Goal: Task Accomplishment & Management: Complete application form

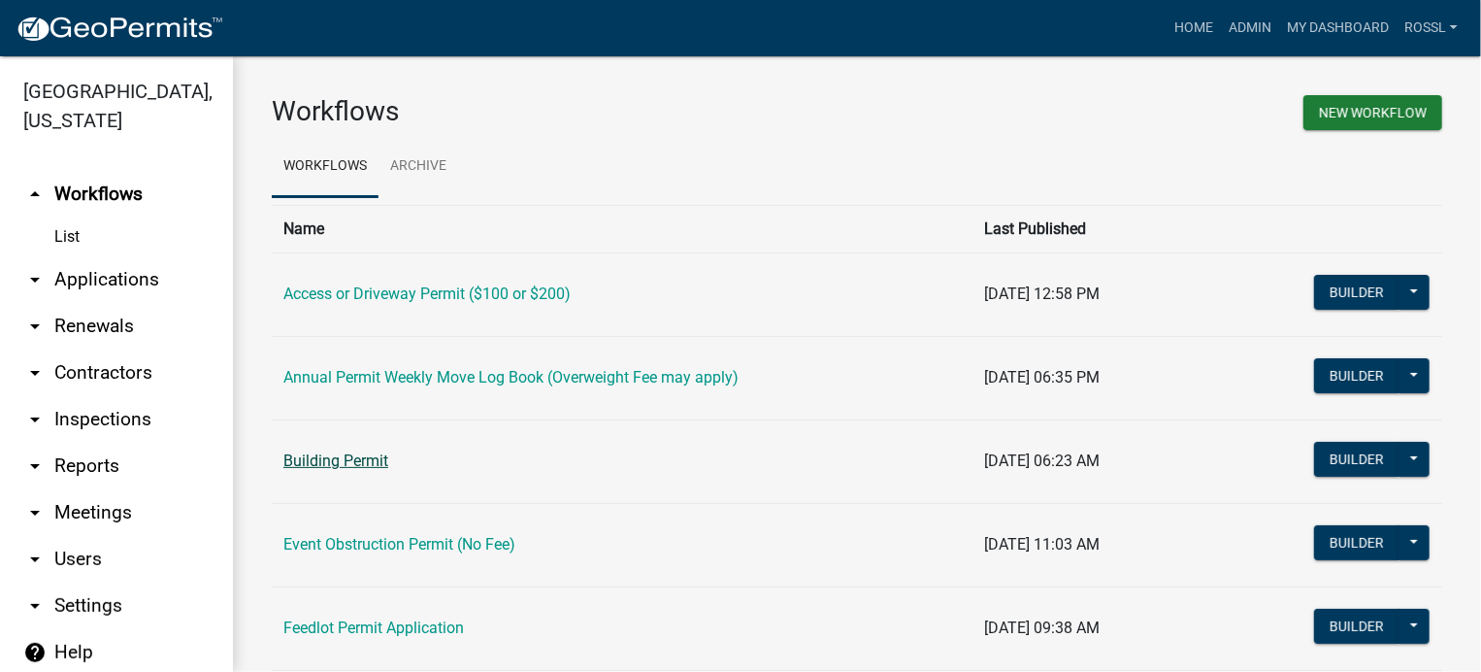
click at [355, 461] on link "Building Permit" at bounding box center [335, 460] width 105 height 18
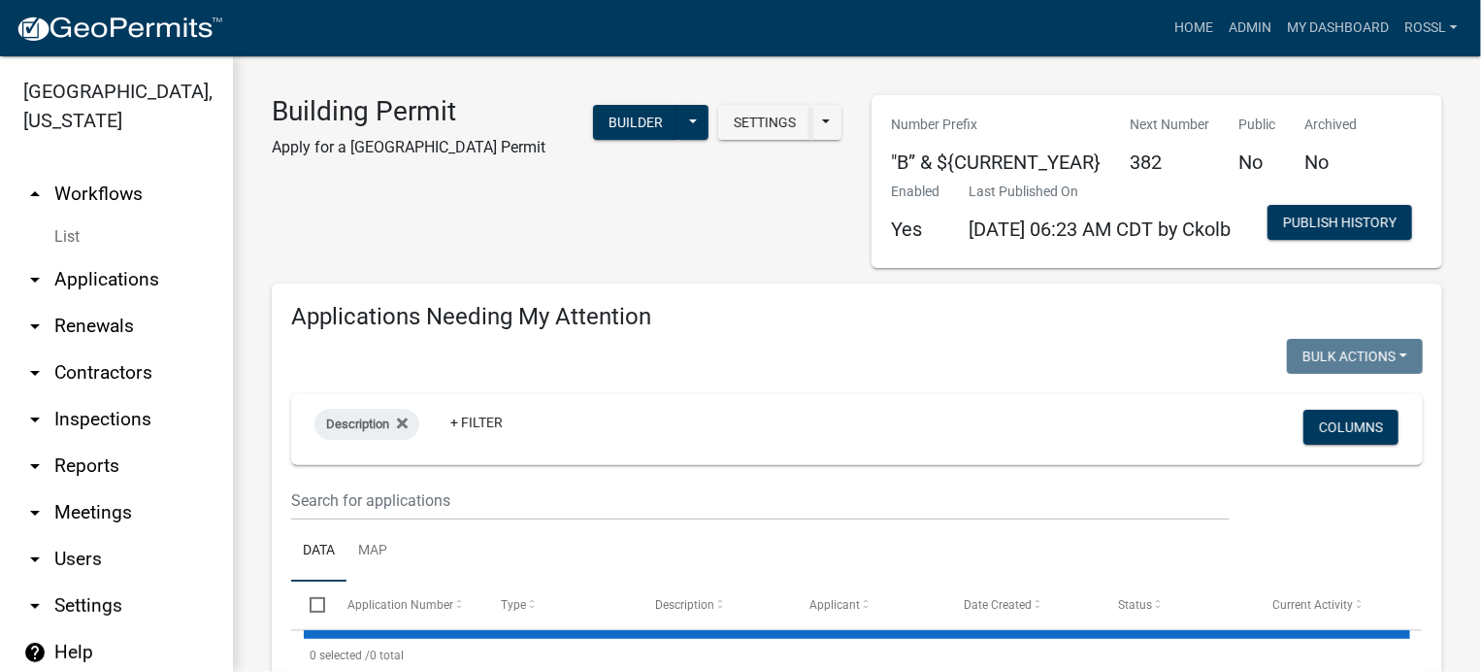
select select "2: 50"
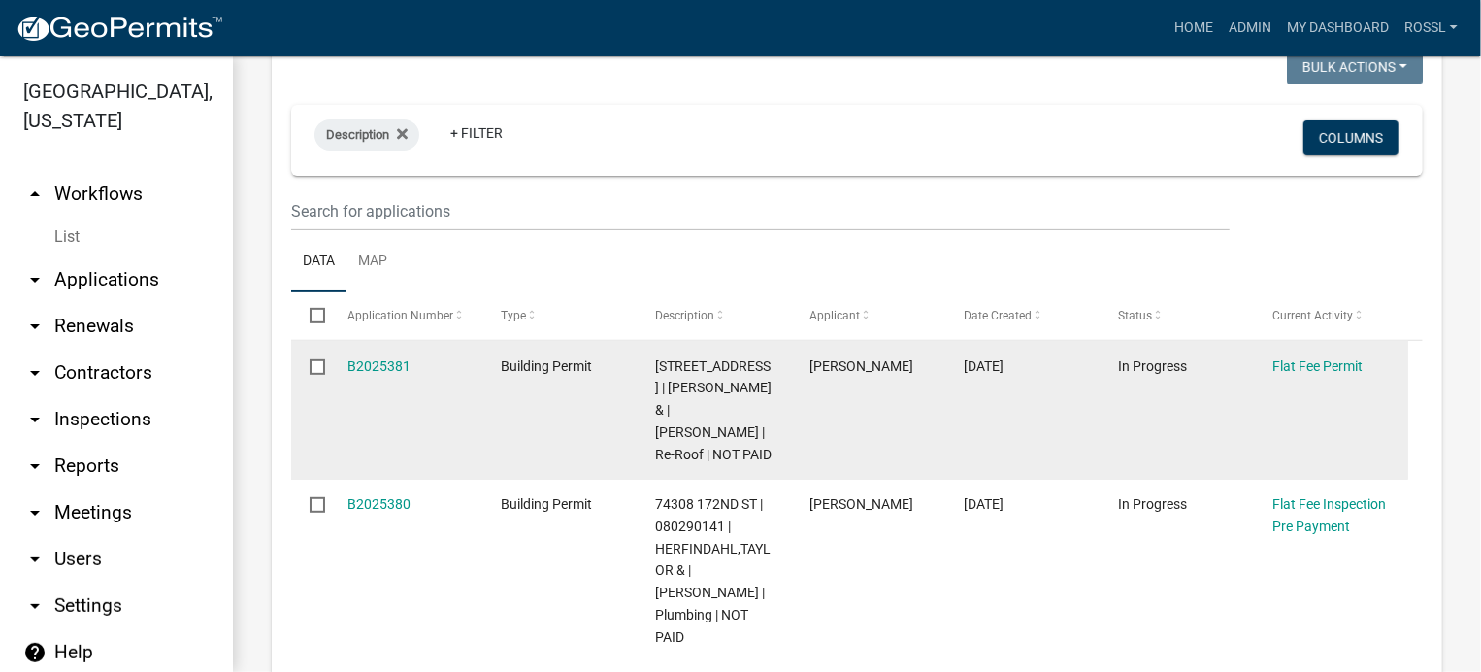
scroll to position [291, 0]
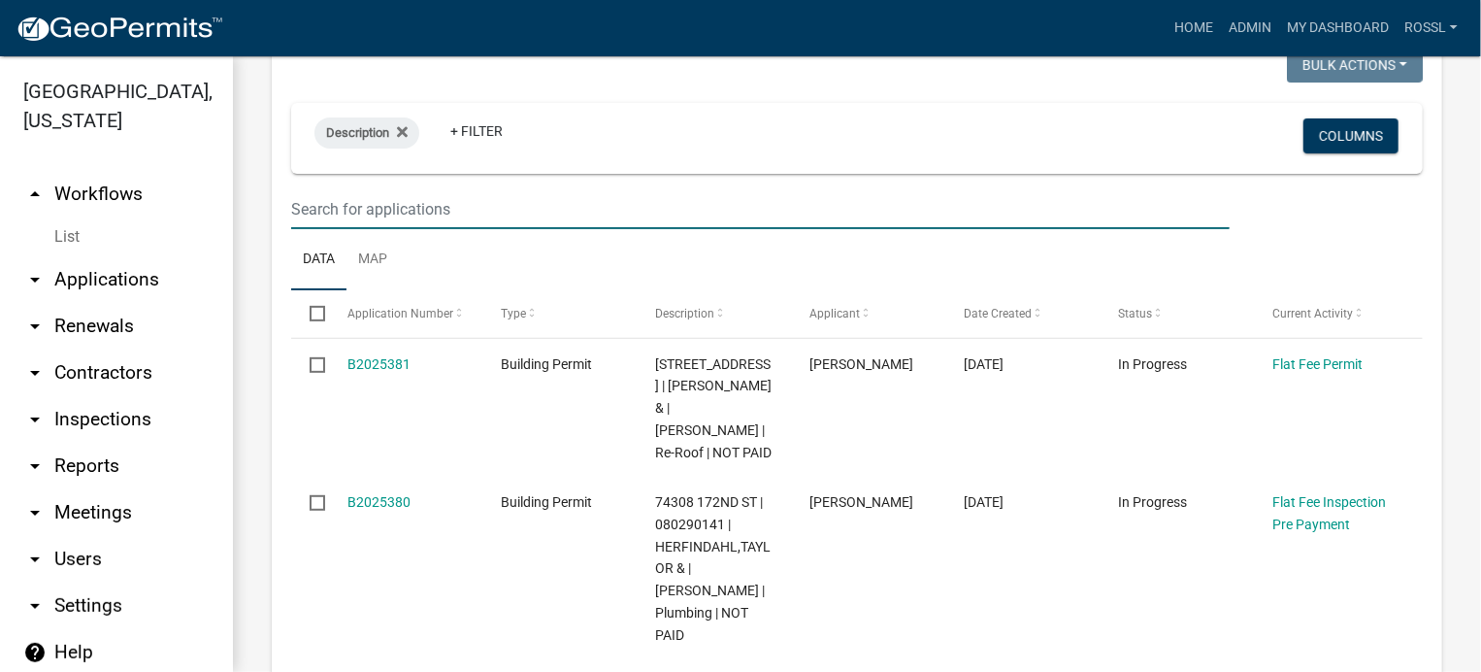
click at [334, 229] on input "text" at bounding box center [760, 209] width 939 height 40
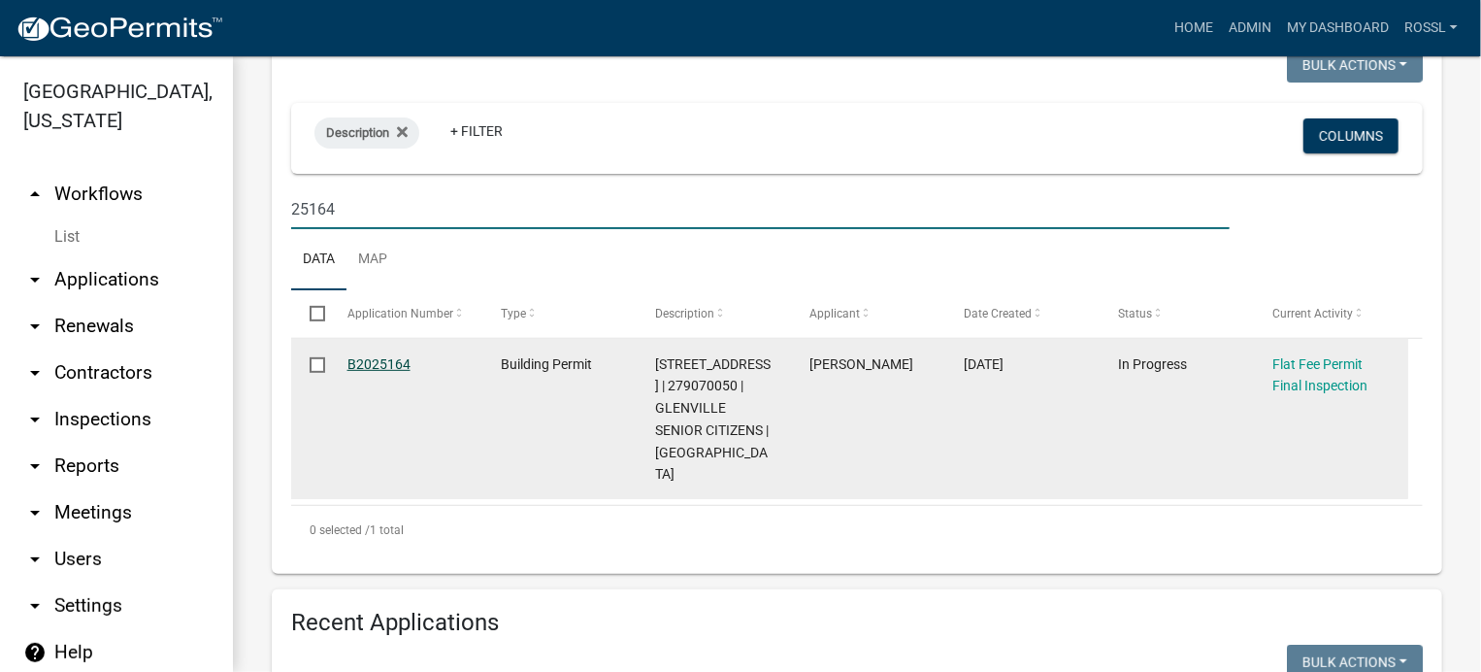
type input "25164"
click at [373, 372] on link "B2025164" at bounding box center [378, 364] width 63 height 16
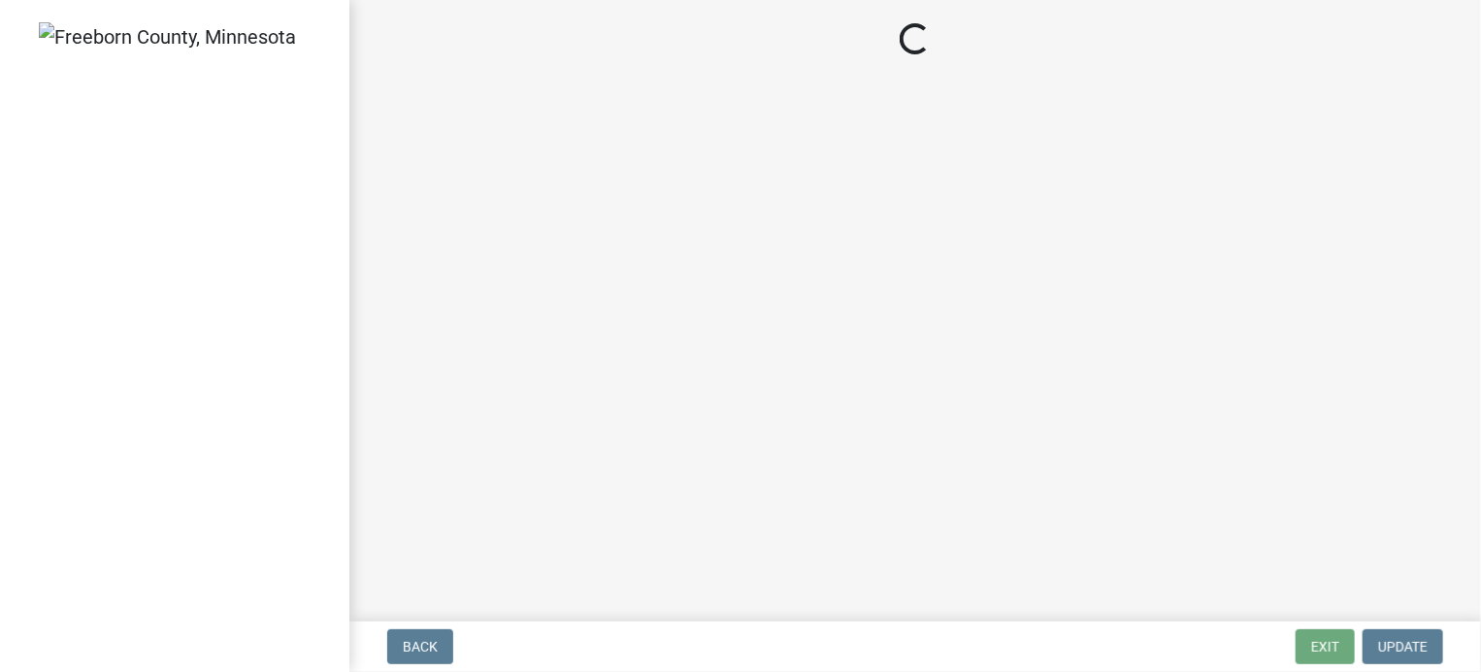
select select "3613e5d6-c0da-40a7-83d4-d5638b2e6124"
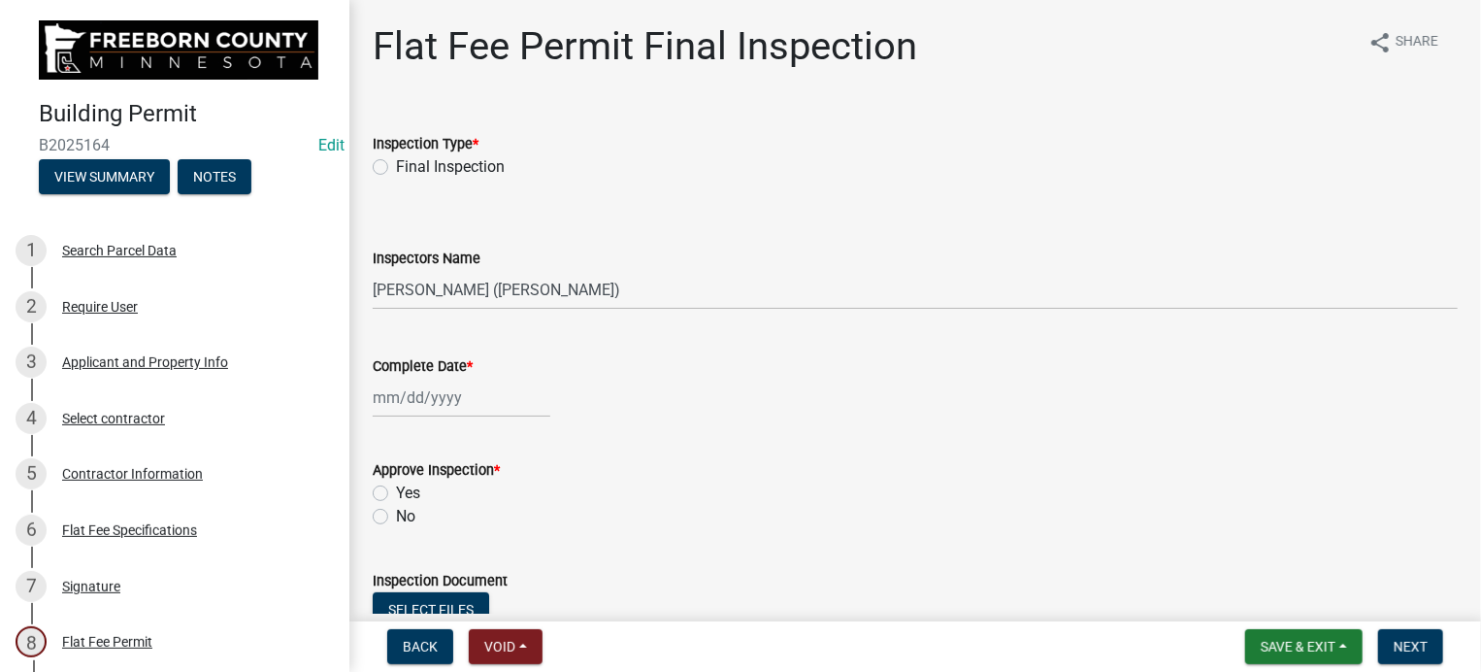
click at [396, 168] on label "Final Inspection" at bounding box center [450, 166] width 109 height 23
click at [396, 168] on input "Final Inspection" at bounding box center [402, 161] width 13 height 13
radio input "true"
select select "10"
select select "2025"
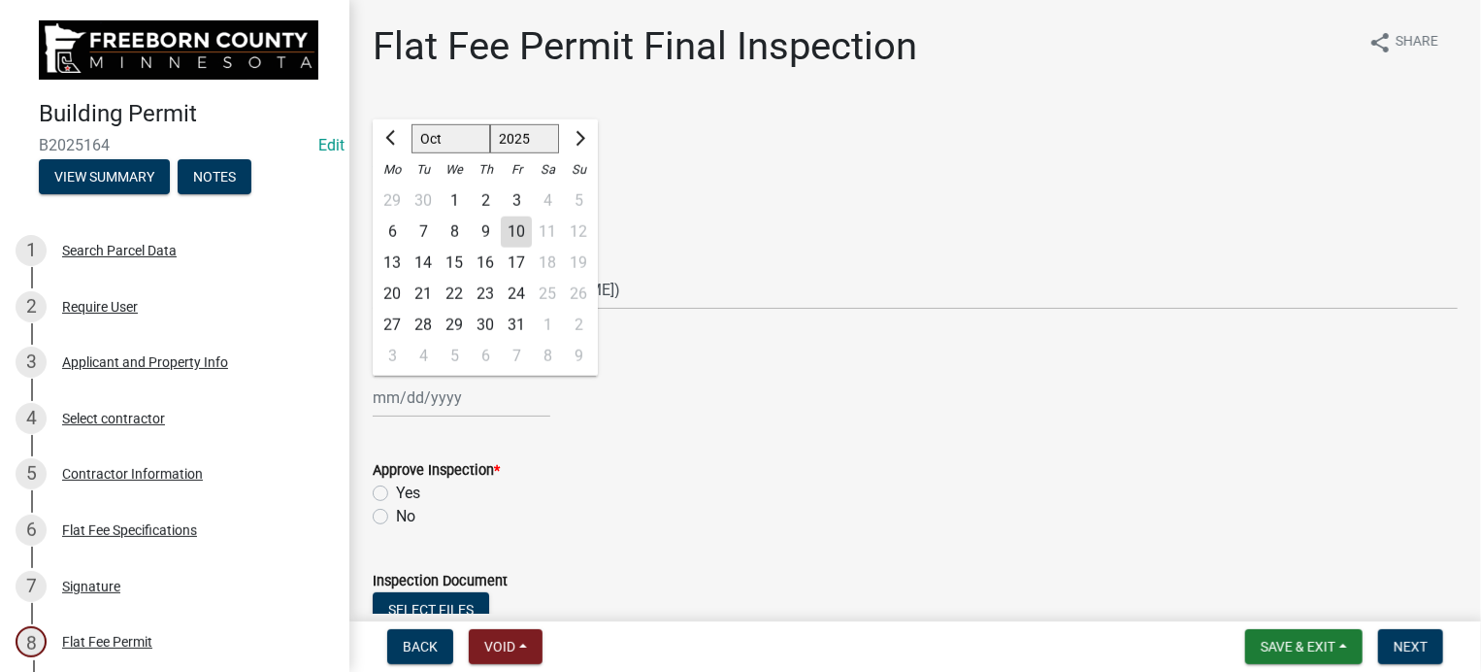
click at [407, 402] on div "[PERSON_NAME] Feb Mar Apr [PERSON_NAME][DATE] Oct Nov [DATE] 1526 1527 1528 152…" at bounding box center [462, 398] width 178 height 40
click at [516, 225] on div "10" at bounding box center [516, 231] width 31 height 31
type input "[DATE]"
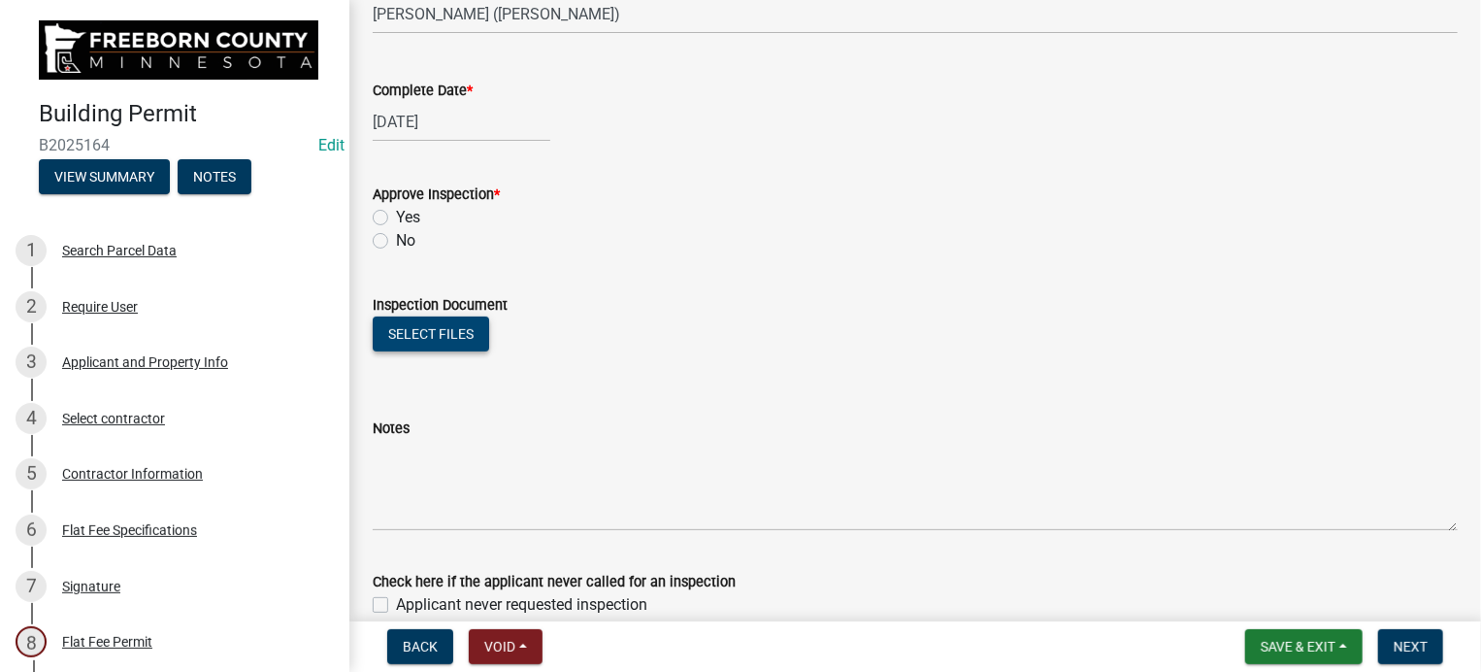
scroll to position [291, 0]
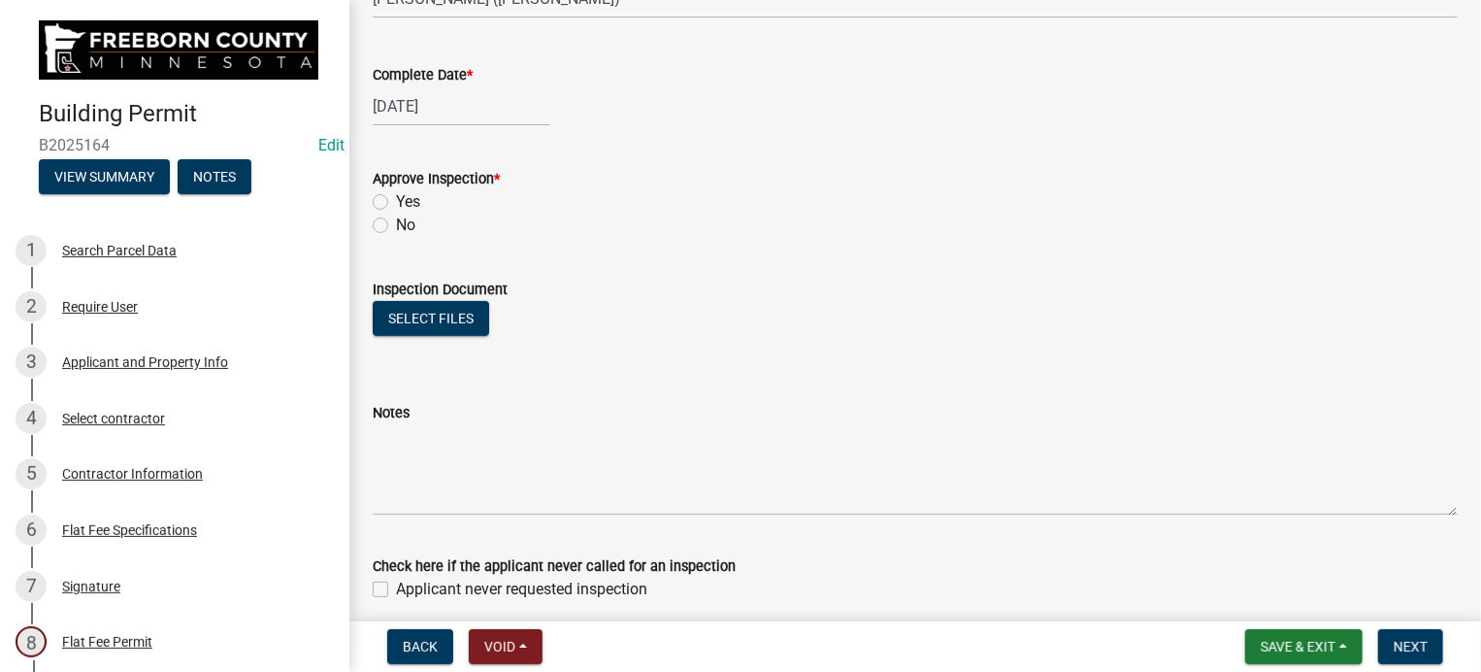
click at [396, 200] on label "Yes" at bounding box center [408, 201] width 24 height 23
click at [396, 200] on input "Yes" at bounding box center [402, 196] width 13 height 13
radio input "true"
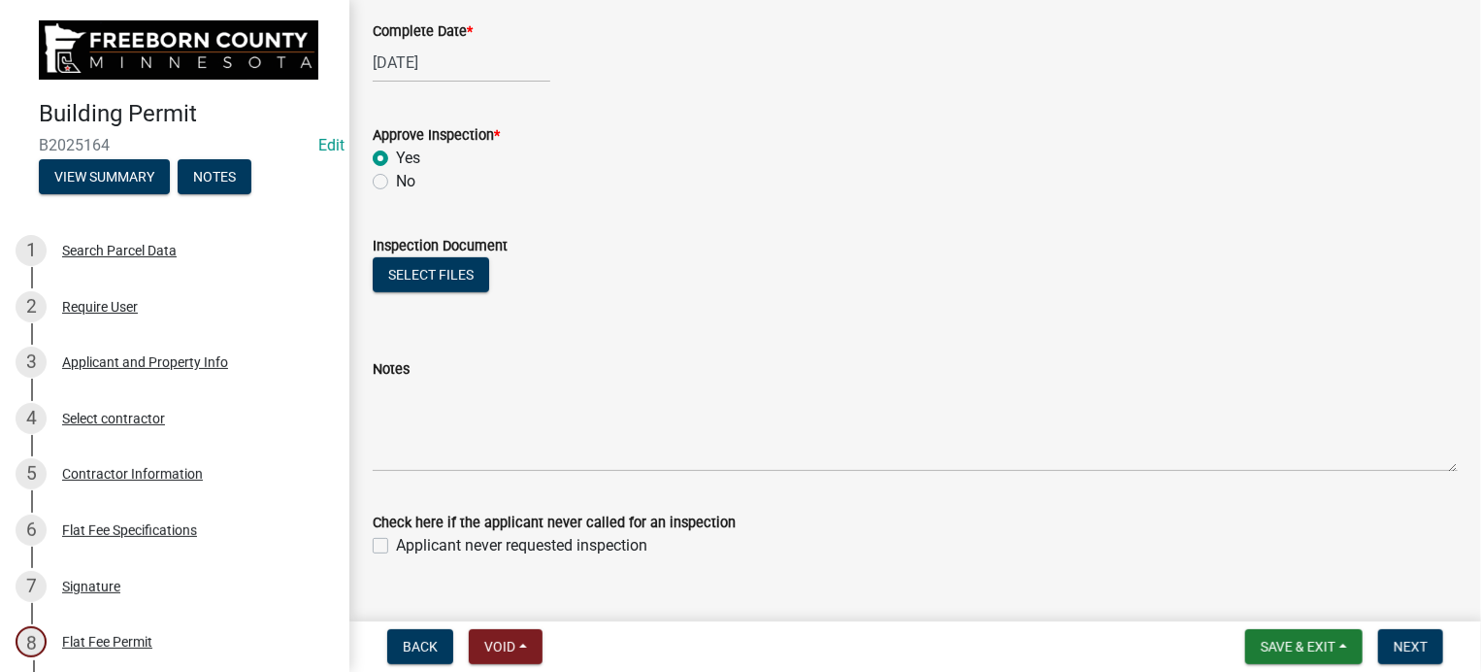
scroll to position [372, 0]
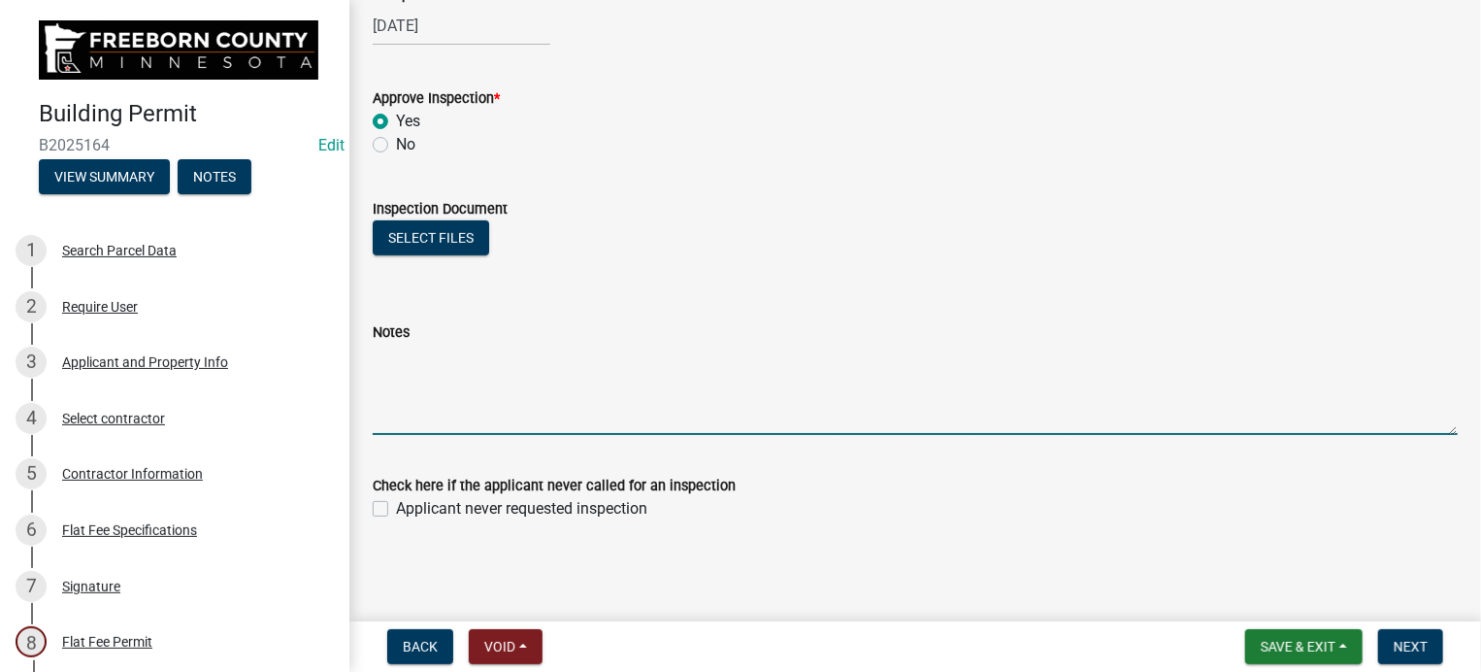
click at [430, 399] on textarea "Notes" at bounding box center [915, 389] width 1085 height 91
click at [612, 355] on textarea "Photos sent also for ice and water underlayment appeared ok" at bounding box center [915, 389] width 1085 height 91
type textarea "Photos sent also for ice and water & underlayment appeared ok"
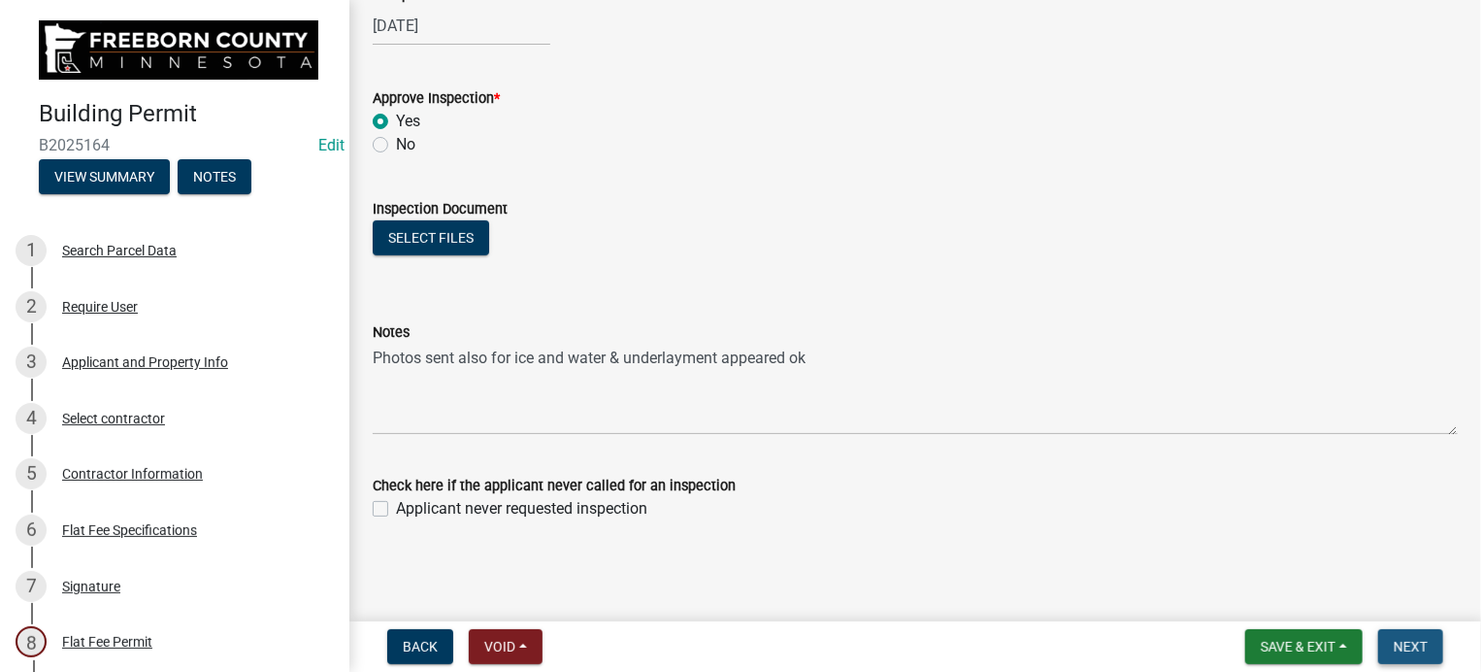
click at [1399, 636] on button "Next" at bounding box center [1410, 646] width 65 height 35
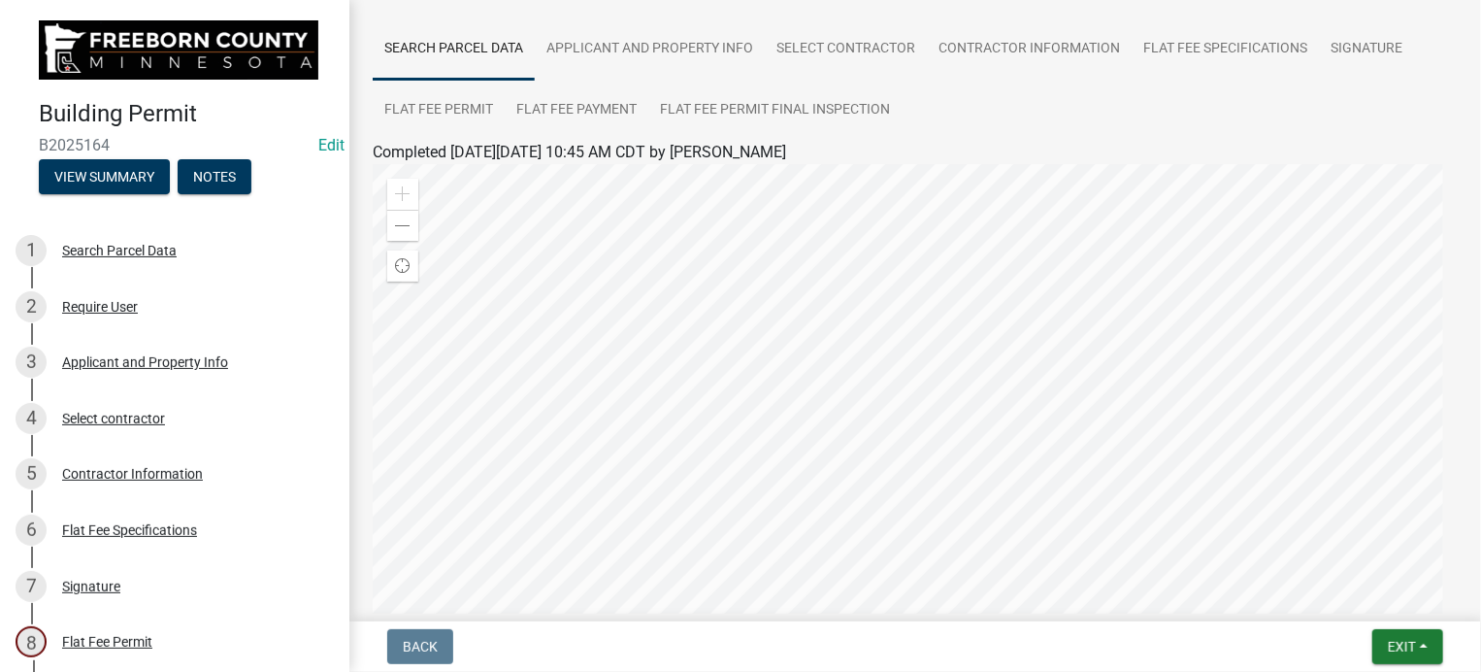
scroll to position [0, 0]
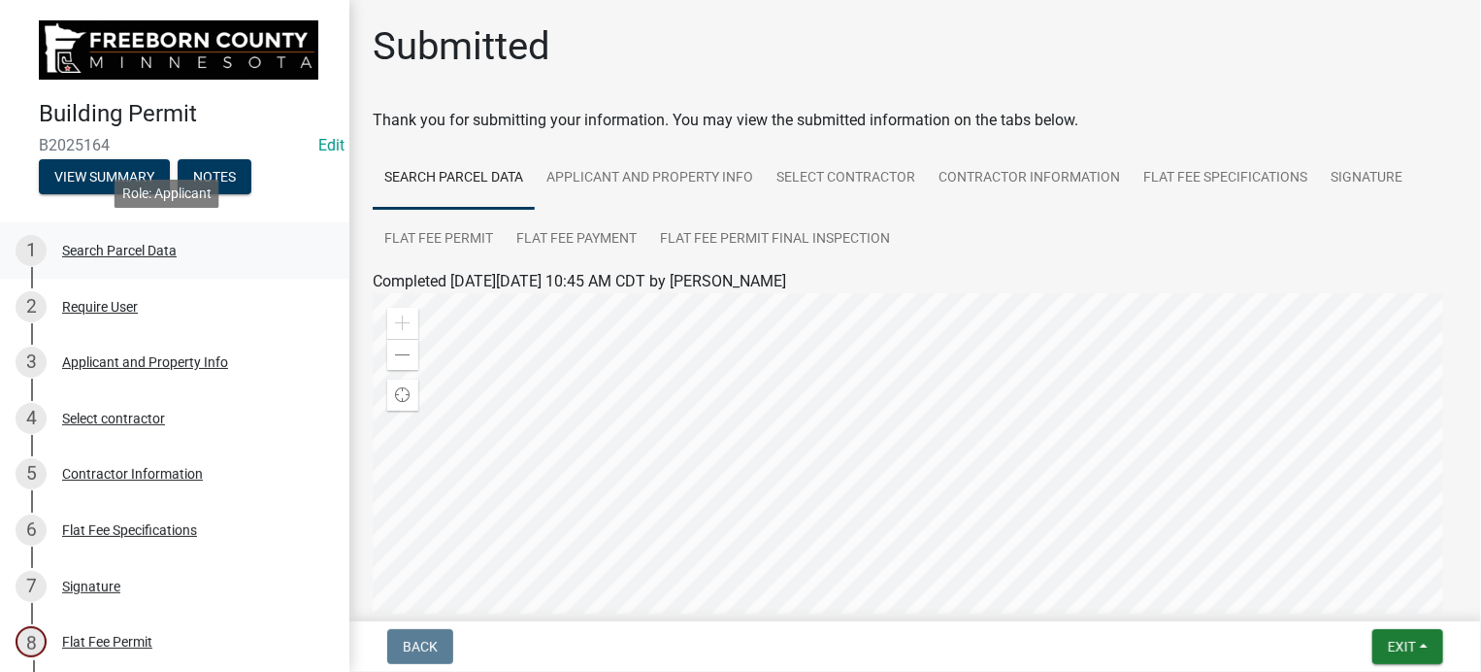
click at [92, 250] on div "Search Parcel Data" at bounding box center [119, 251] width 115 height 14
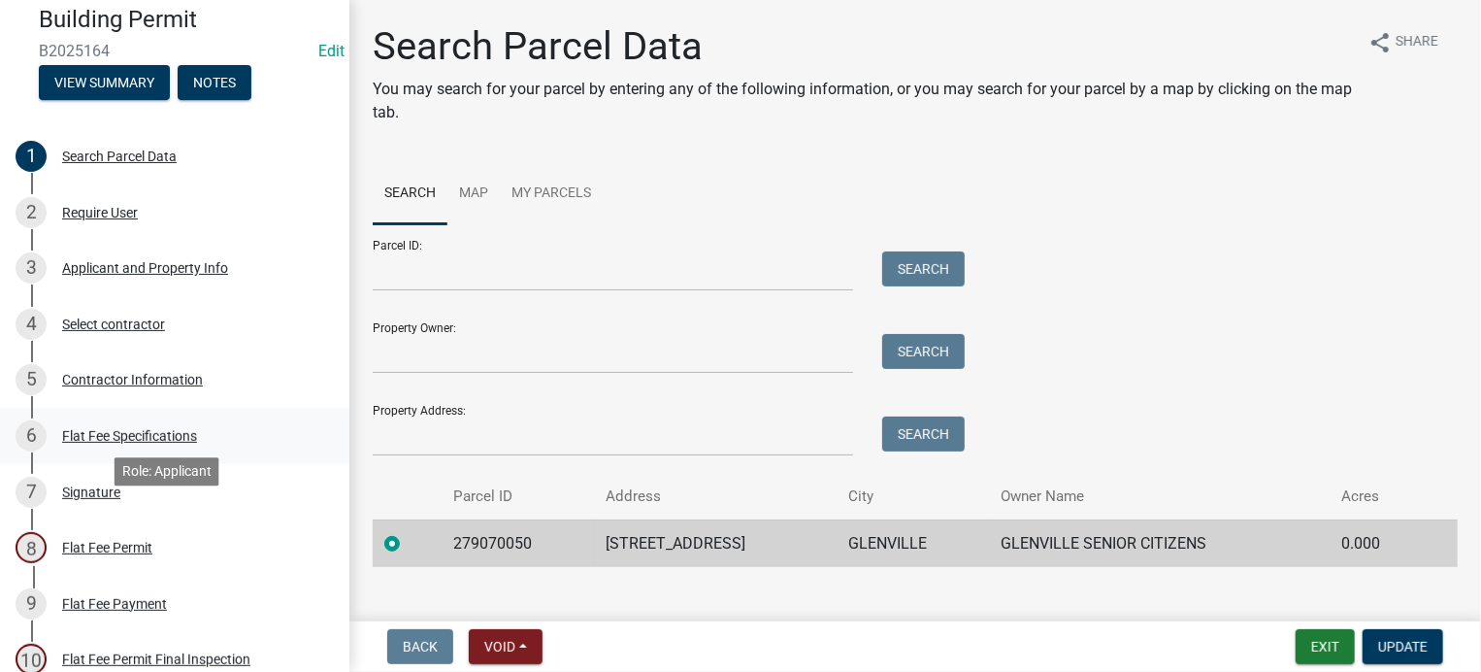
scroll to position [291, 0]
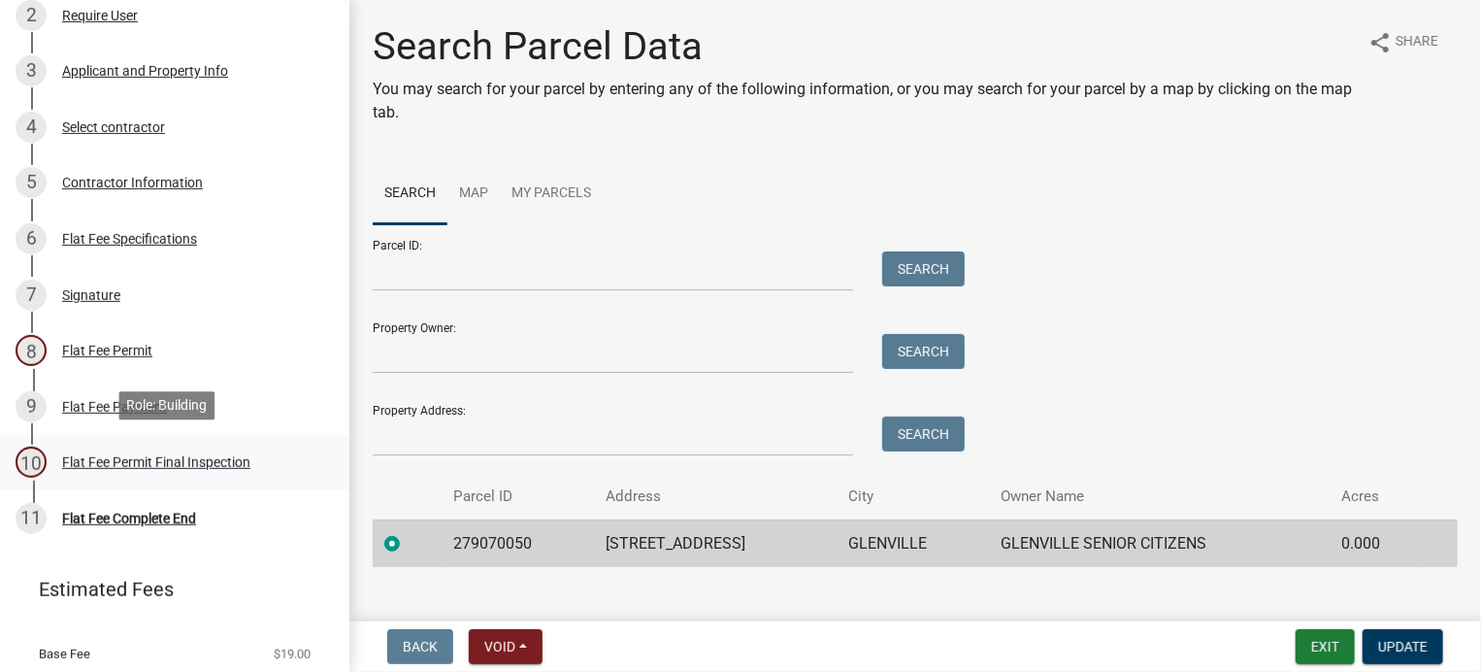
click at [115, 455] on div "Flat Fee Permit Final Inspection" at bounding box center [156, 462] width 188 height 14
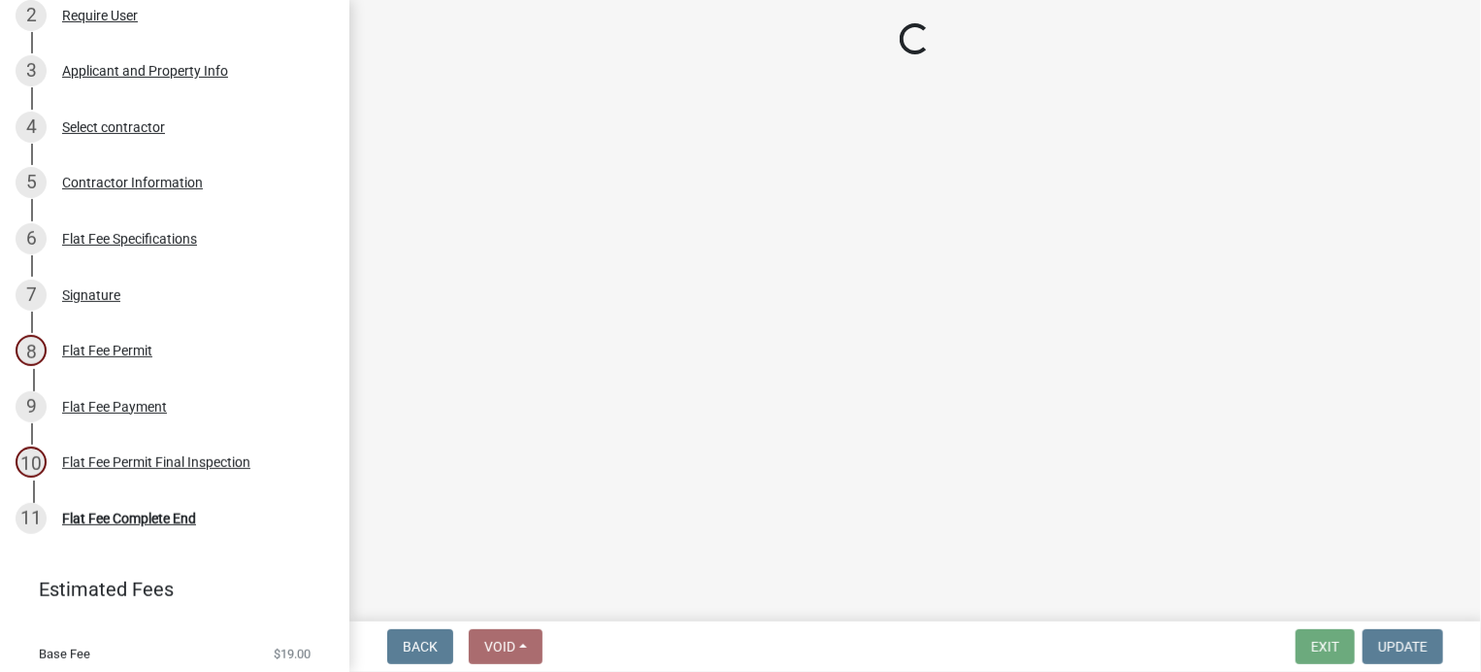
select select "3613e5d6-c0da-40a7-83d4-d5638b2e6124"
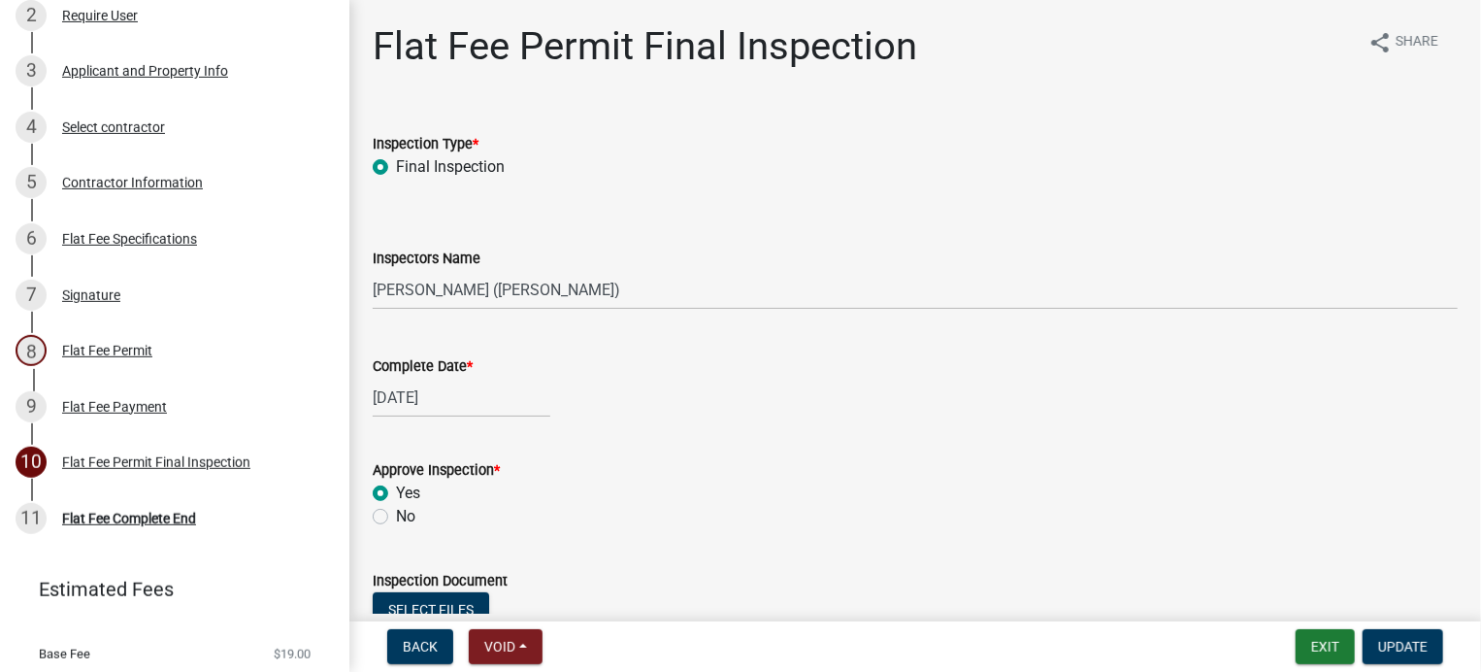
click at [396, 169] on label "Final Inspection" at bounding box center [450, 166] width 109 height 23
click at [396, 168] on input "Final Inspection" at bounding box center [402, 161] width 13 height 13
drag, startPoint x: 377, startPoint y: 181, endPoint x: 388, endPoint y: 188, distance: 14.0
click at [377, 181] on wm-data-entity-input "Inspection Type * Final Inspection" at bounding box center [915, 152] width 1085 height 87
click at [547, 282] on select "Select Item... [PERSON_NAME] ([PERSON_NAME]) [PERSON_NAME] ([PERSON_NAME]) [PER…" at bounding box center [915, 290] width 1085 height 40
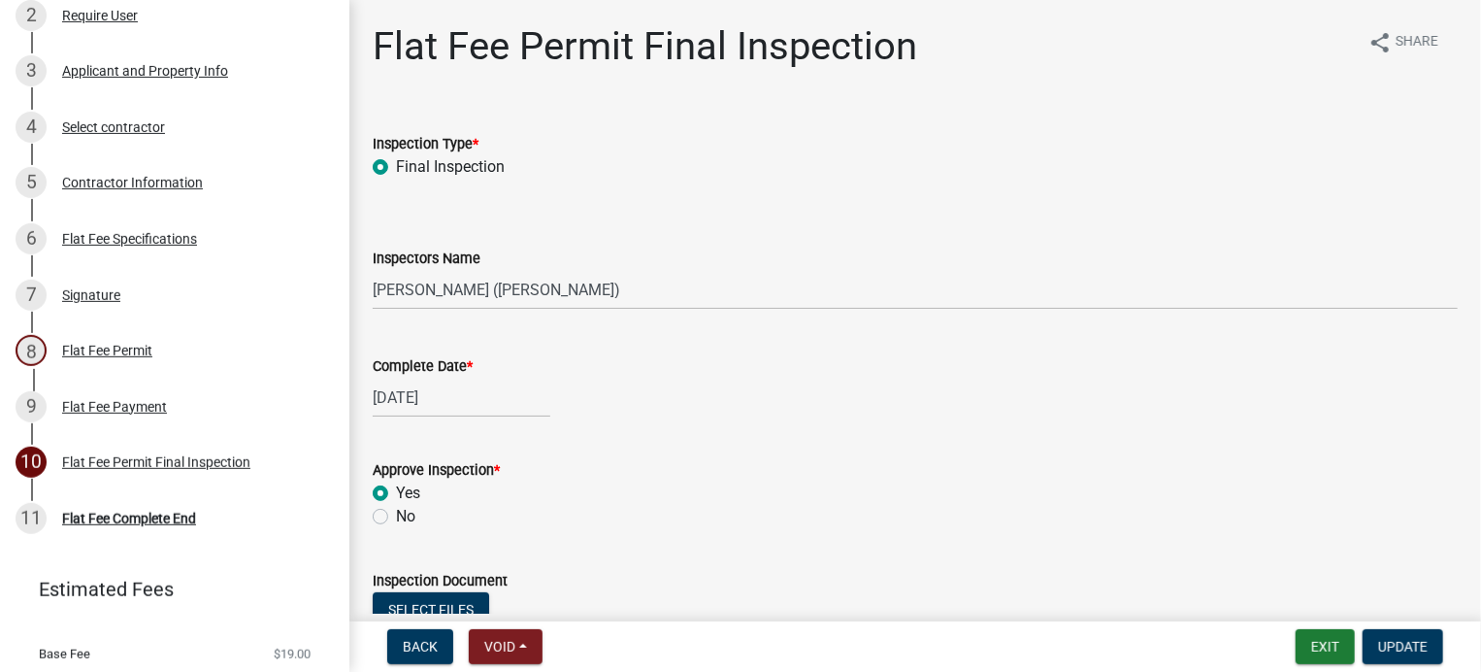
click at [586, 251] on div "Inspectors Name" at bounding box center [915, 258] width 1085 height 23
click at [458, 394] on div "[DATE]" at bounding box center [462, 398] width 178 height 40
select select "10"
select select "2025"
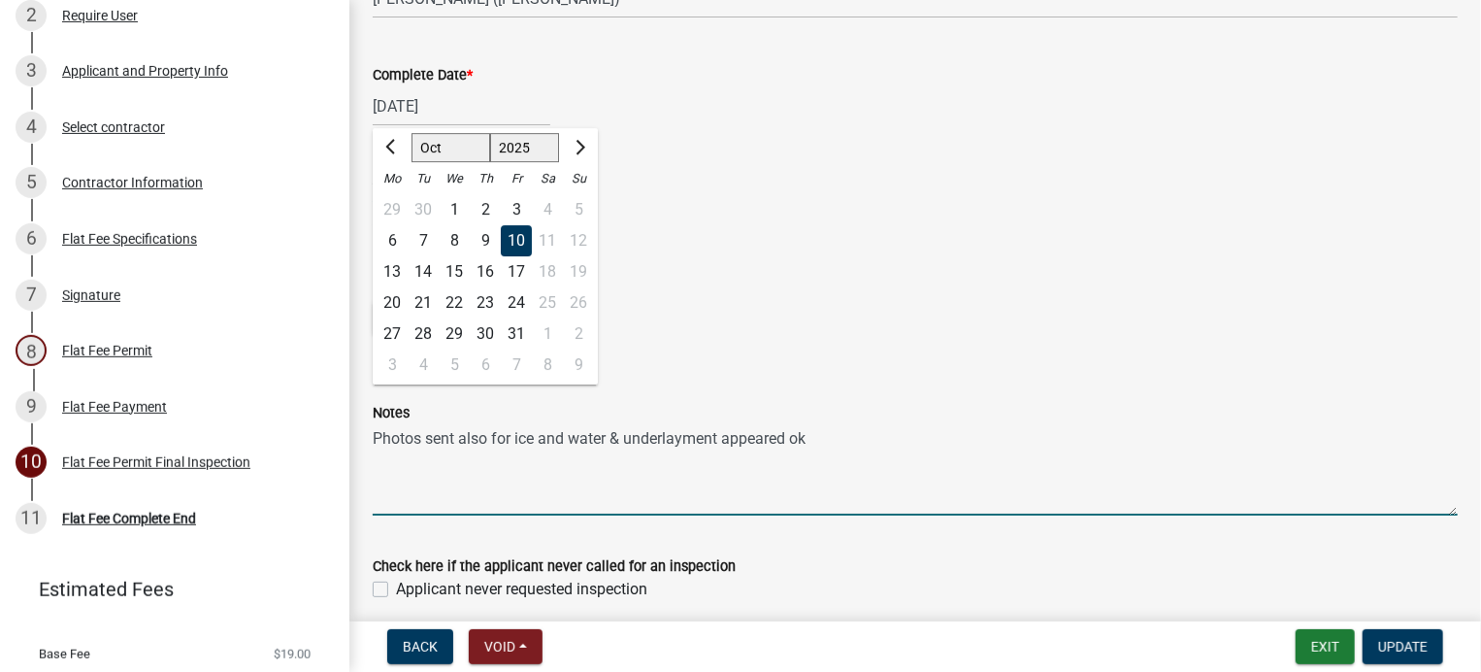
click at [836, 435] on textarea "Photos sent also for ice and water & underlayment appeared ok" at bounding box center [915, 469] width 1085 height 91
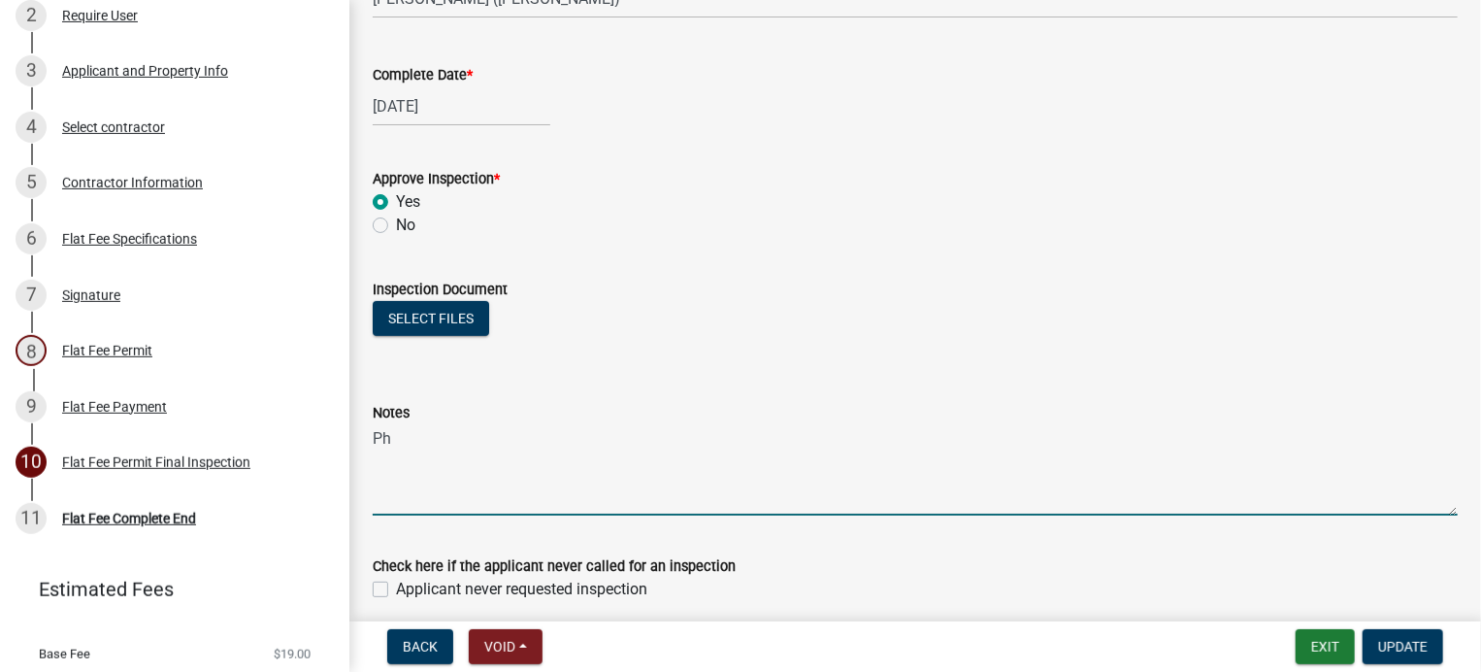
type textarea "P"
click at [640, 456] on textarea "Notes" at bounding box center [915, 469] width 1085 height 91
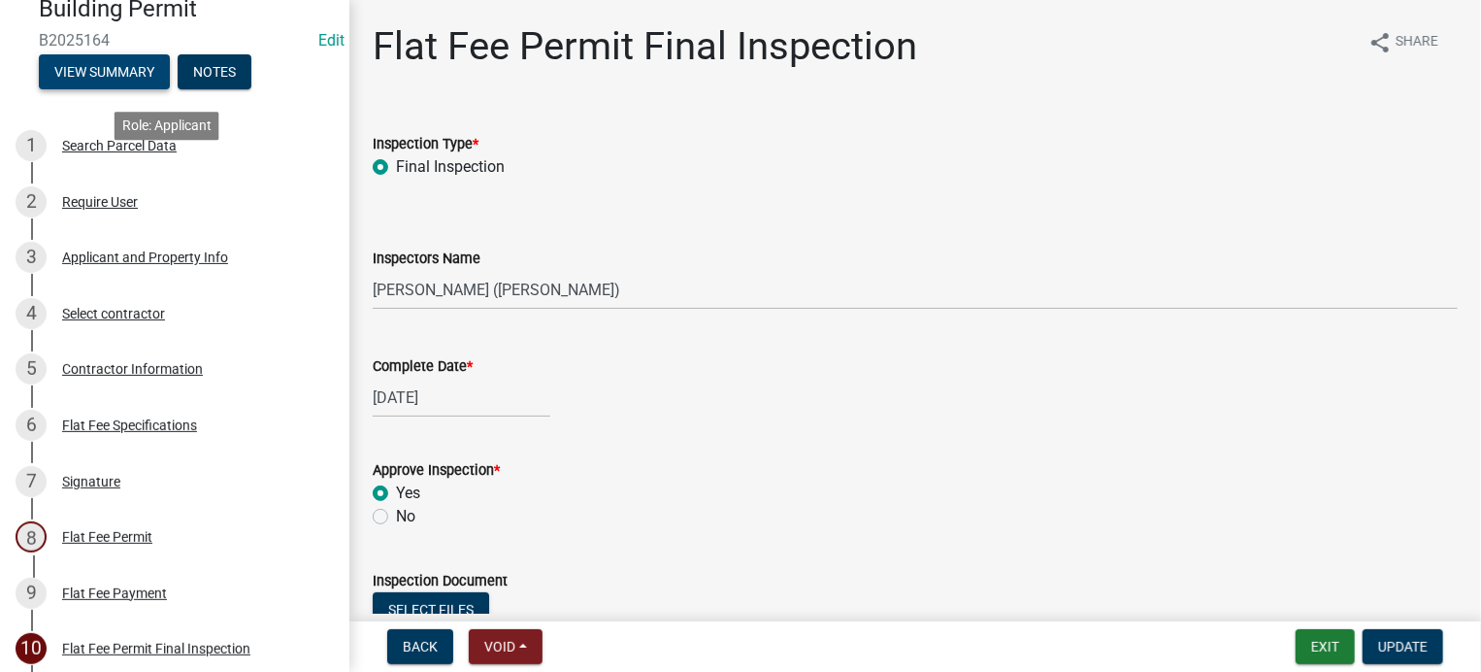
scroll to position [0, 0]
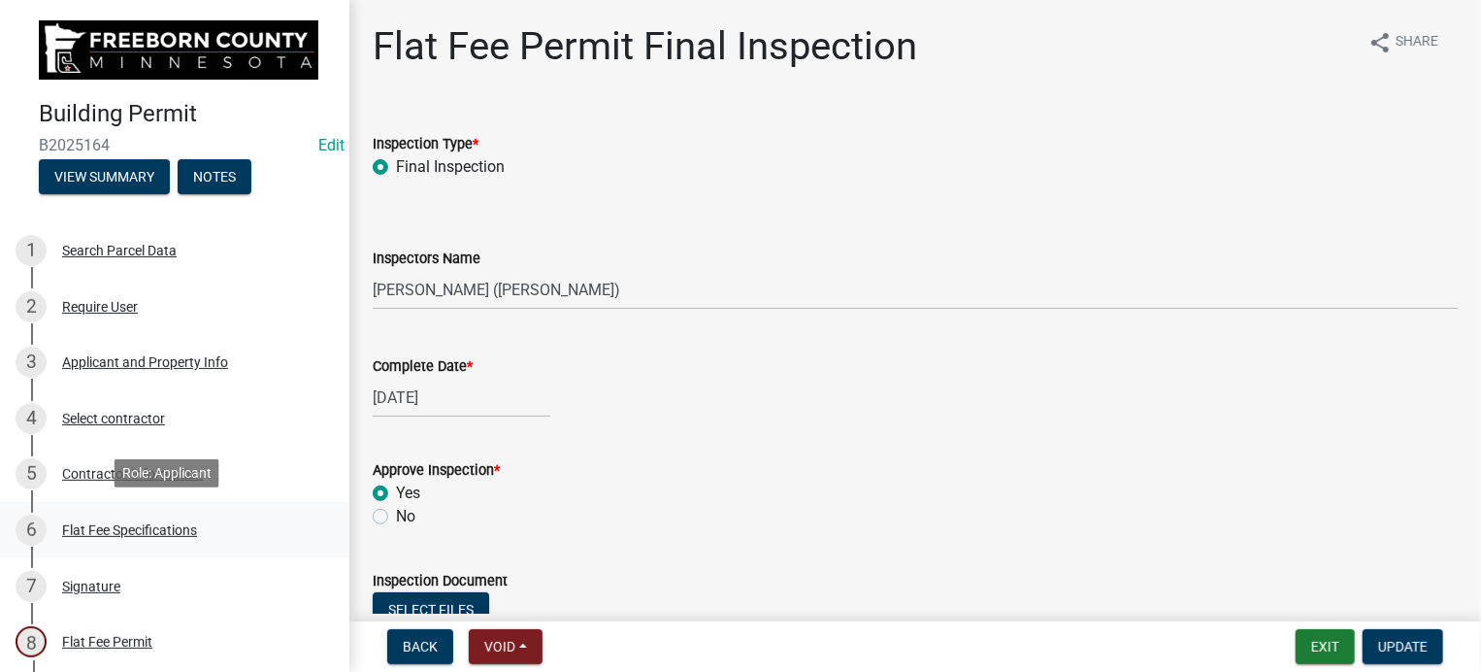
click at [107, 524] on div "Flat Fee Specifications" at bounding box center [129, 530] width 135 height 14
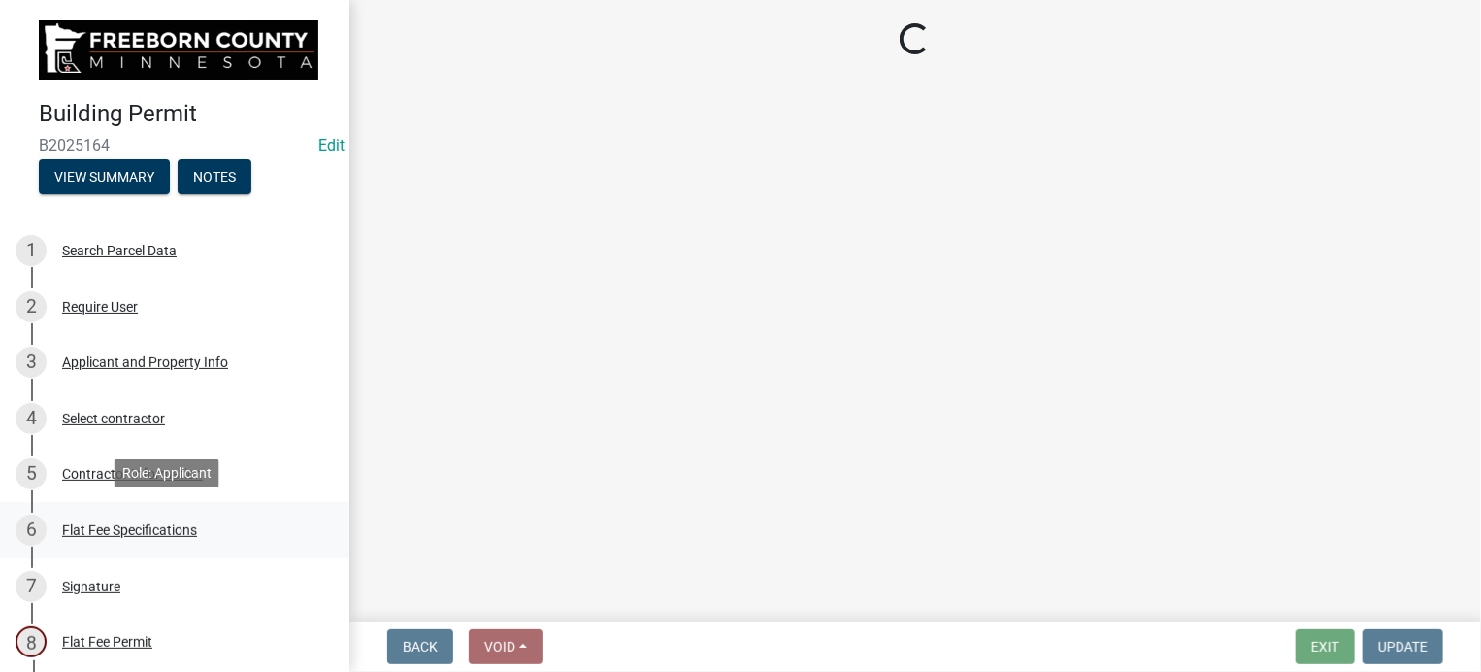
select select "cf5e982a-8fde-449d-bcd8-be8cdfb99374"
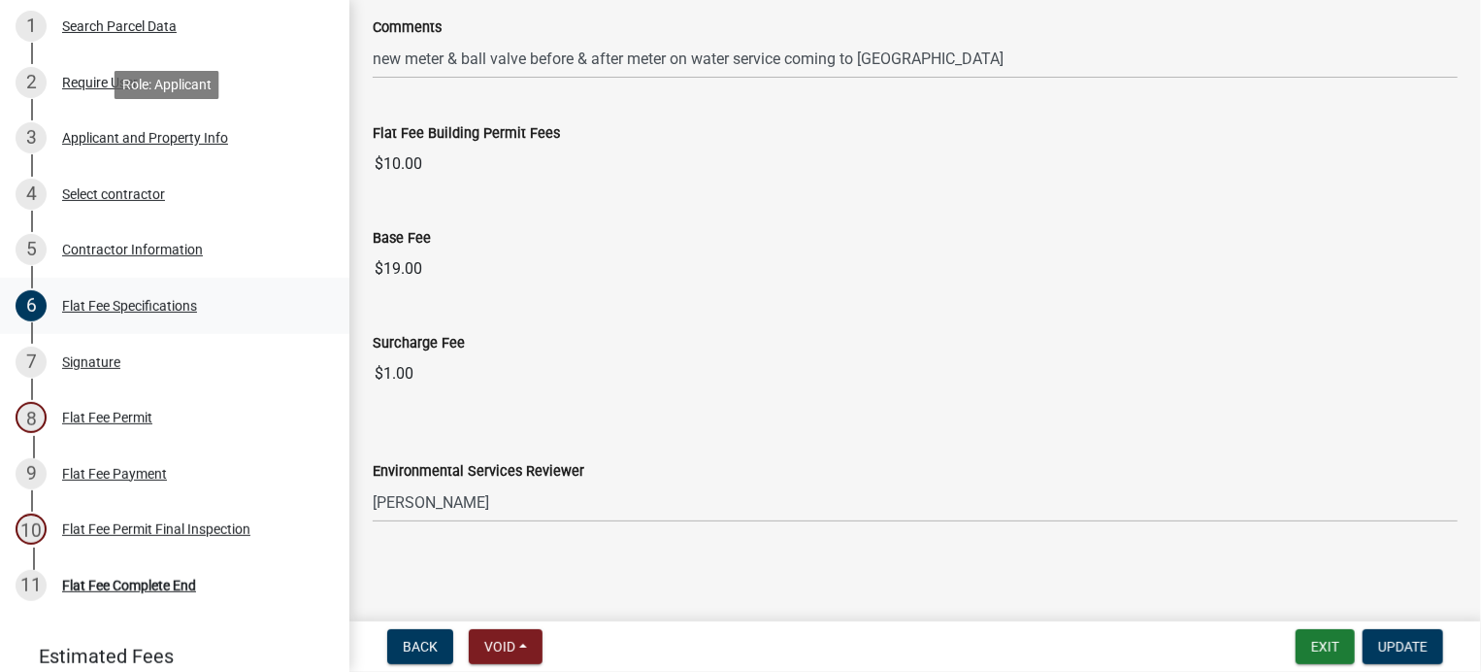
scroll to position [388, 0]
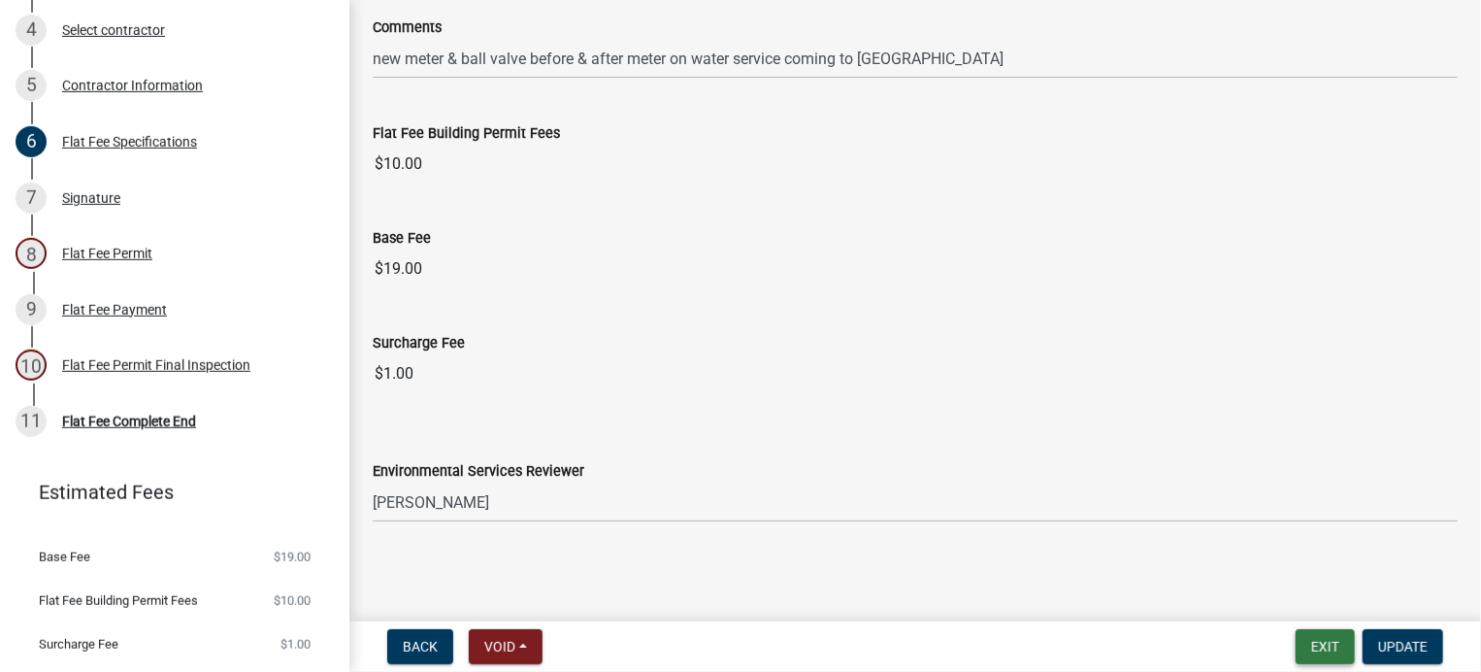
click at [1323, 647] on button "Exit" at bounding box center [1325, 646] width 59 height 35
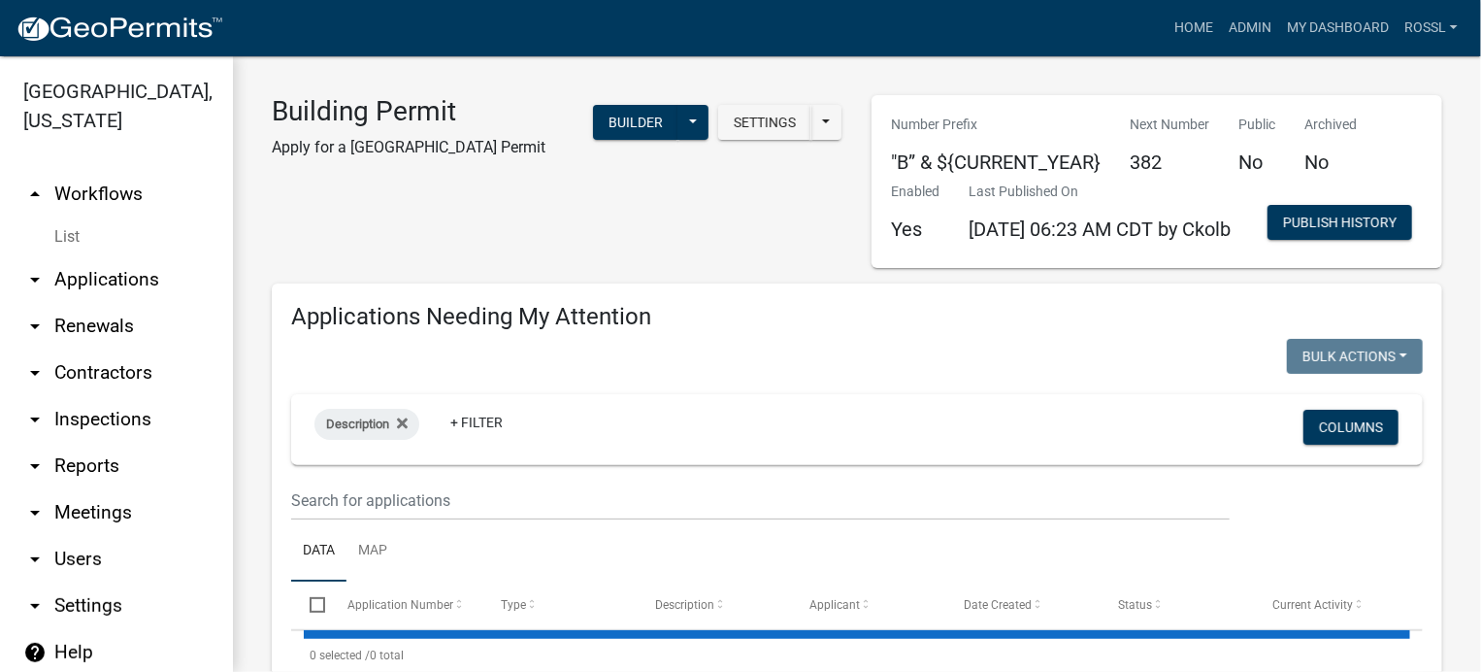
select select "2: 50"
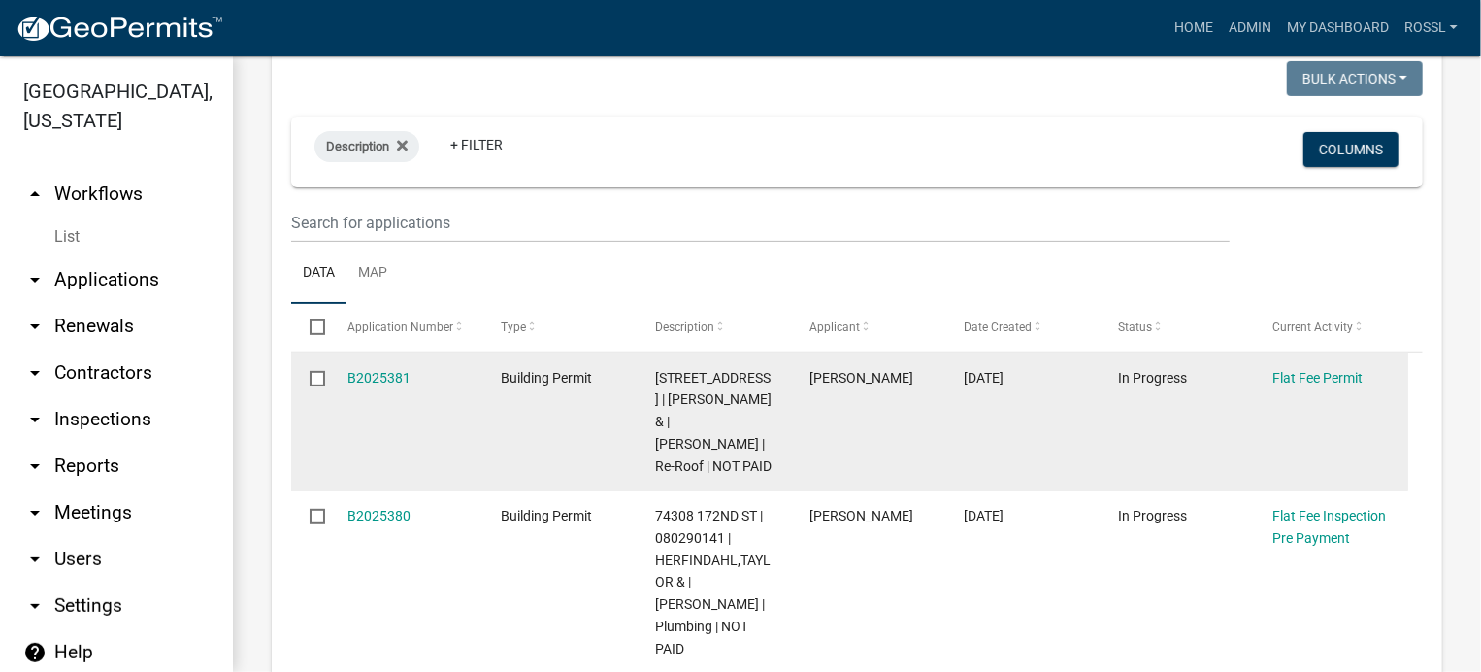
scroll to position [291, 0]
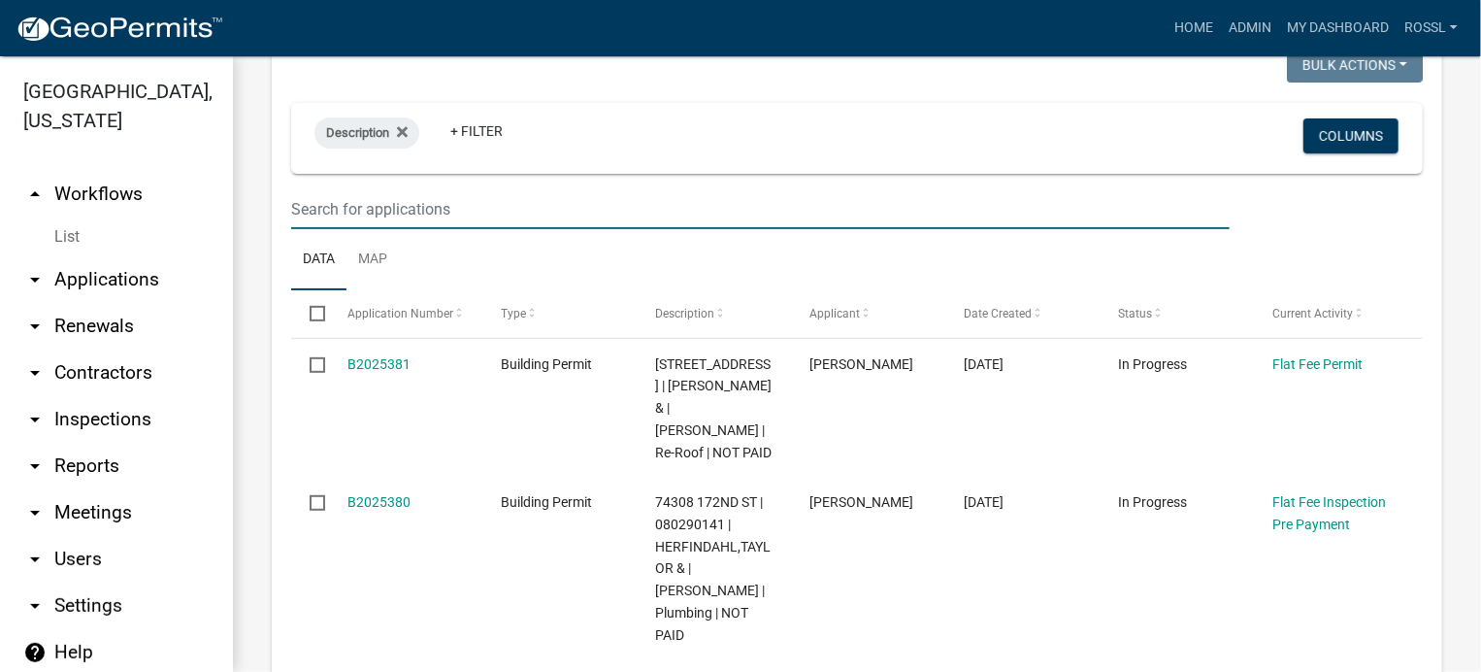
click at [412, 229] on input "text" at bounding box center [760, 209] width 939 height 40
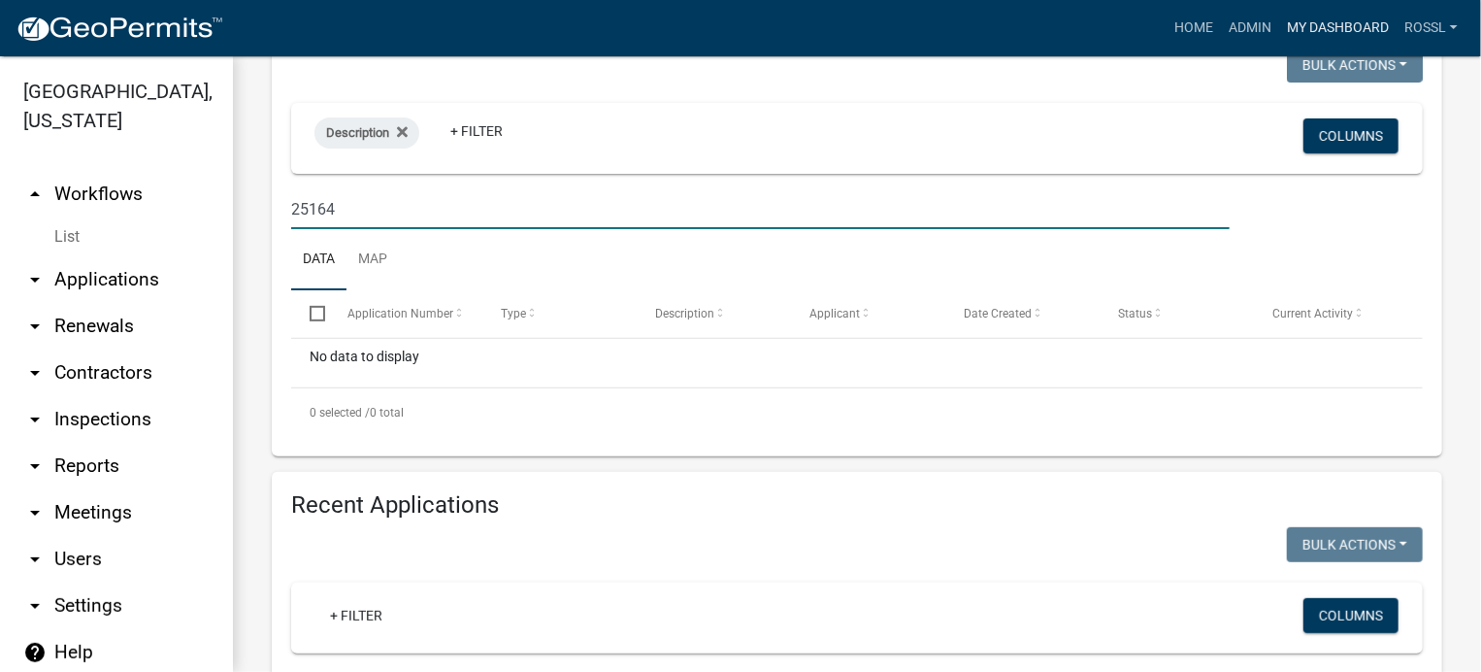
type input "25164"
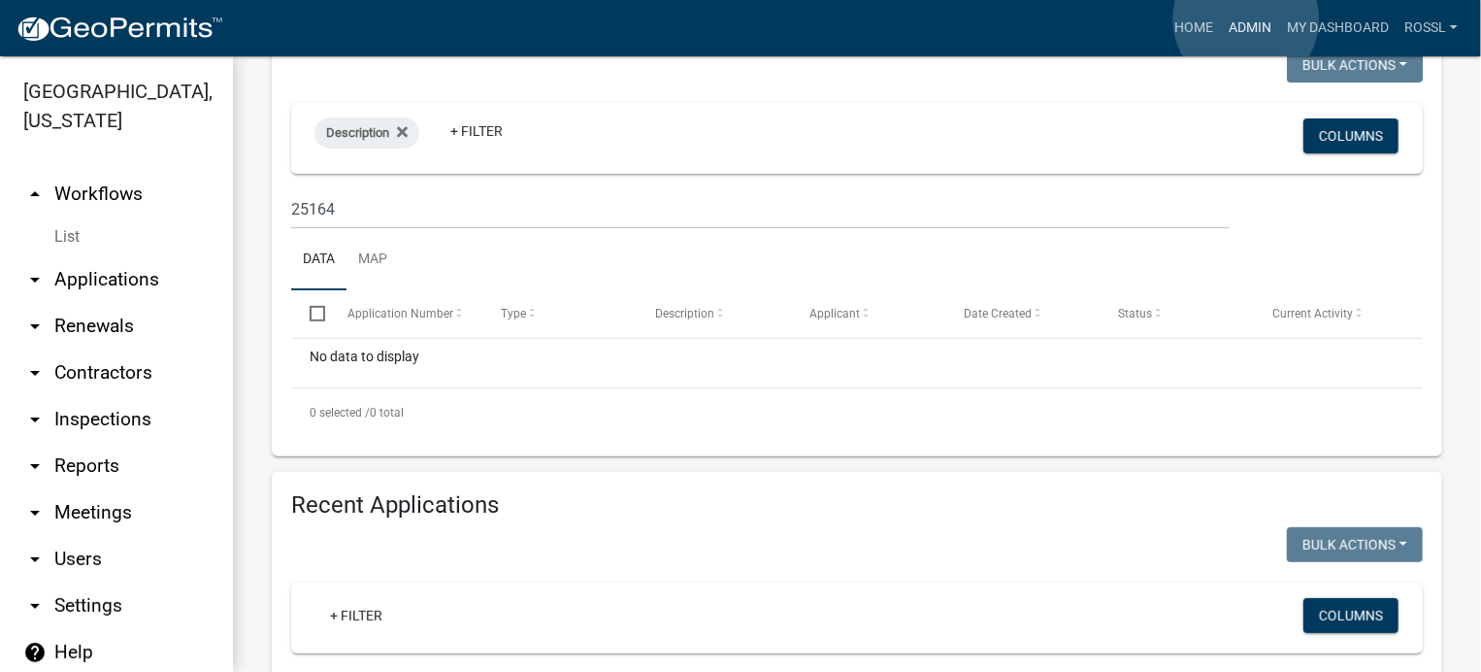
click at [1246, 21] on link "Admin" at bounding box center [1250, 28] width 58 height 37
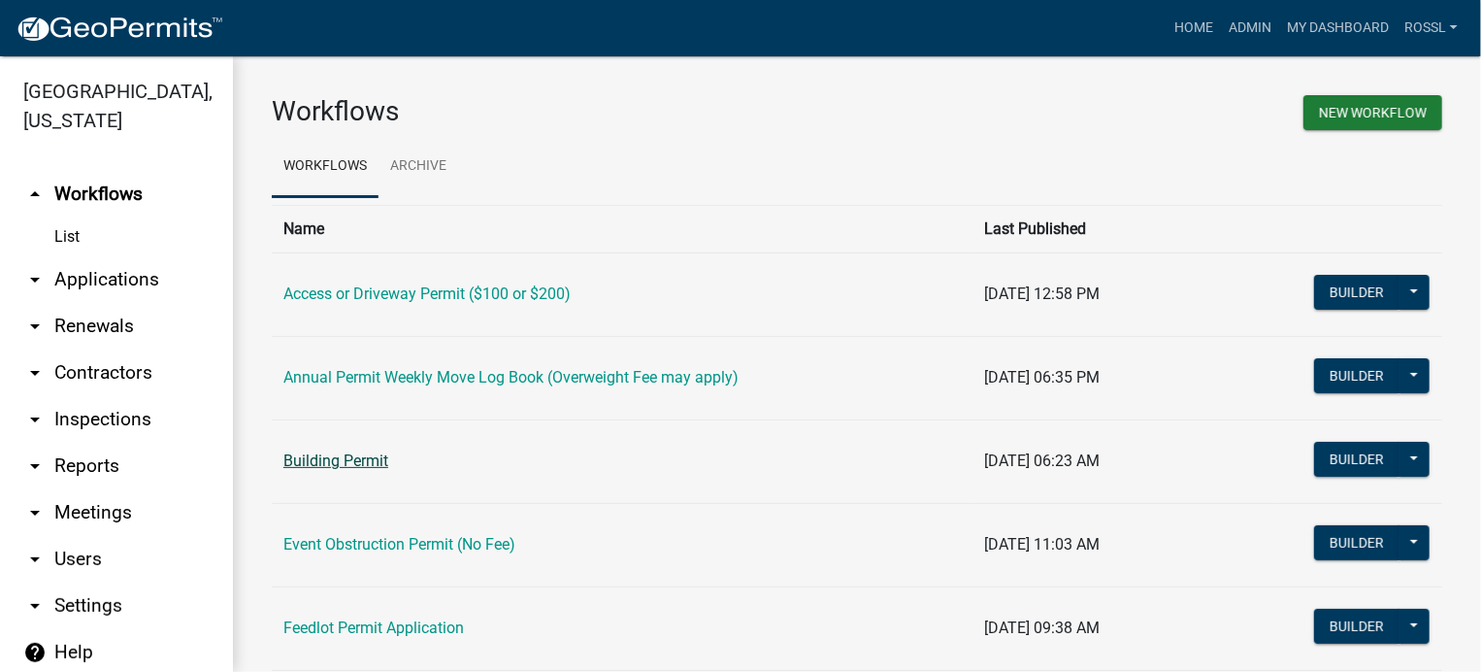
click at [380, 454] on link "Building Permit" at bounding box center [335, 460] width 105 height 18
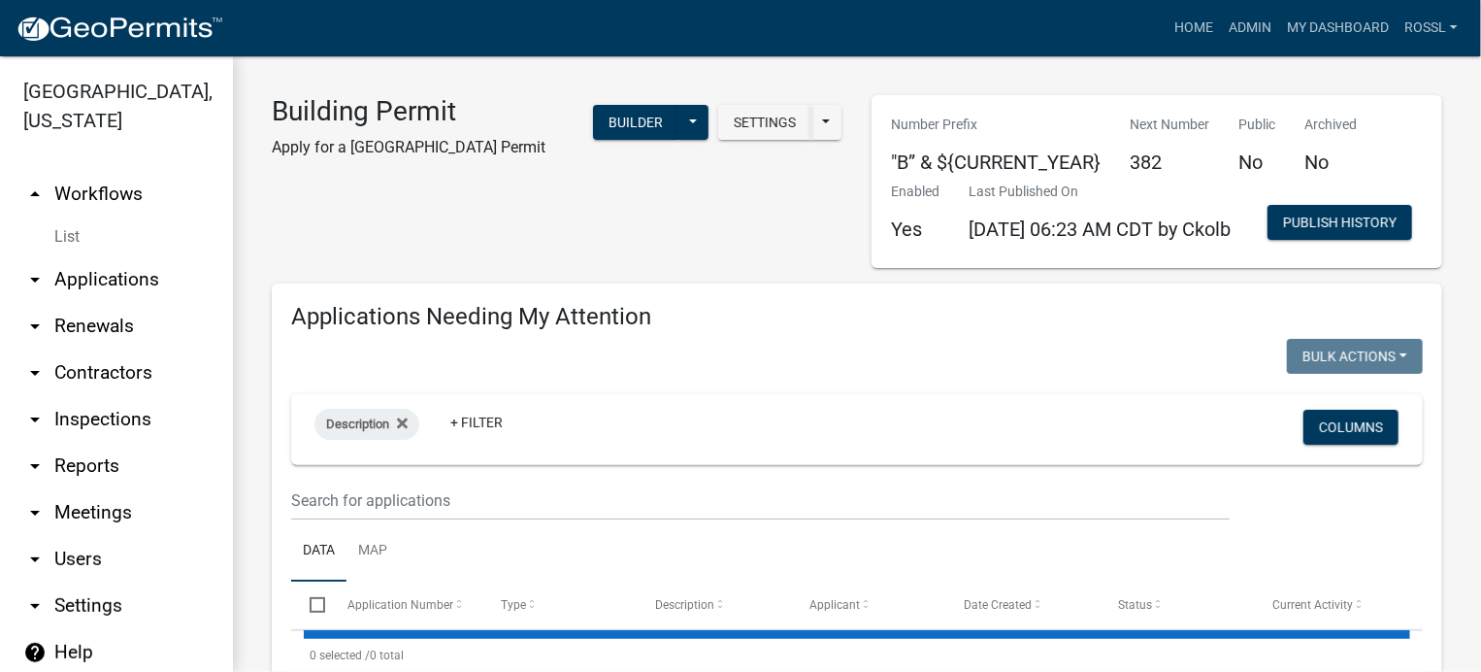
select select "2: 50"
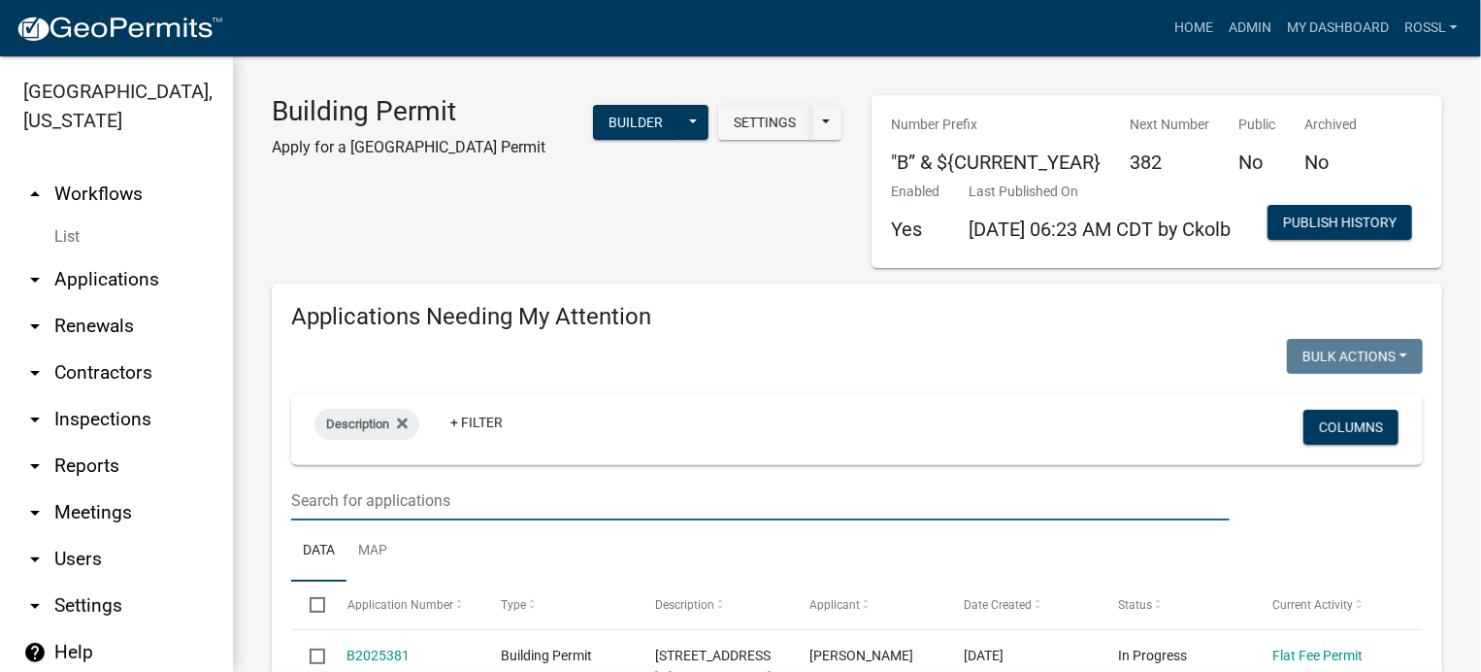
click at [388, 520] on input "text" at bounding box center [760, 500] width 939 height 40
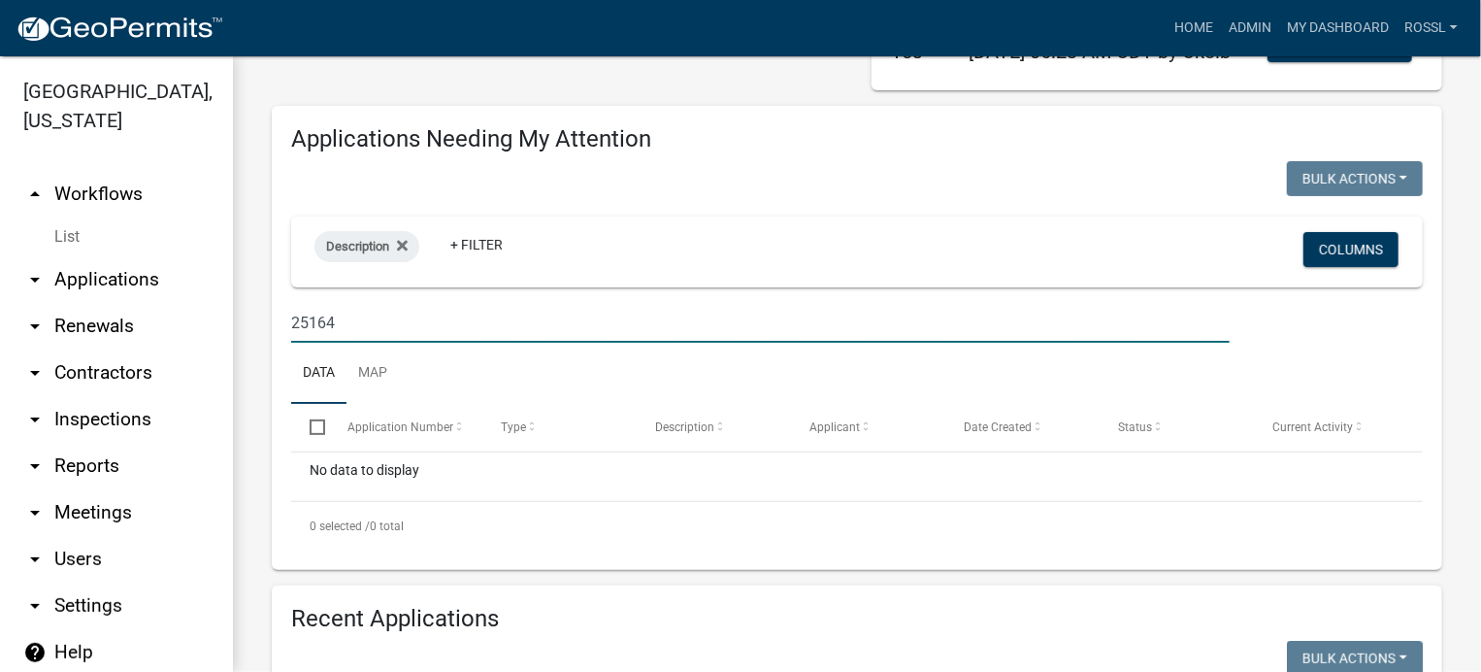
scroll to position [291, 0]
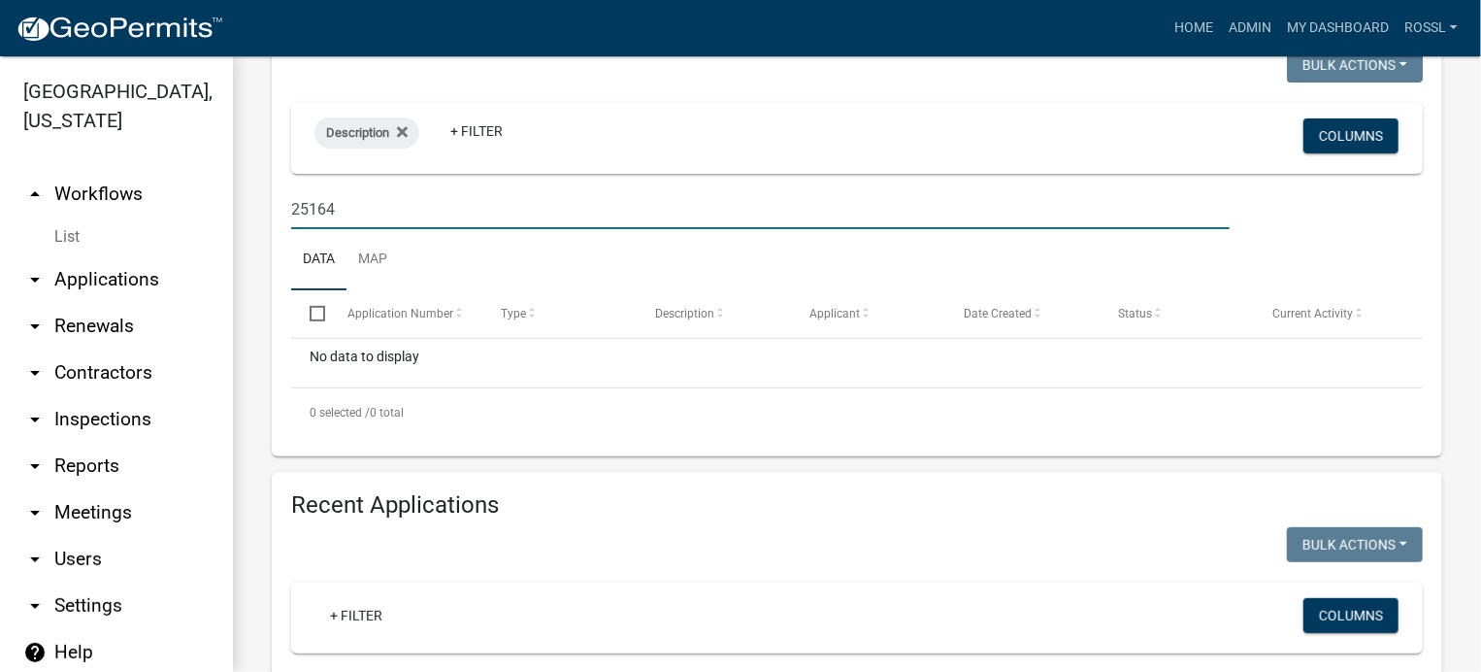
type input "25164"
click at [499, 290] on ul "Data Map" at bounding box center [857, 259] width 1132 height 61
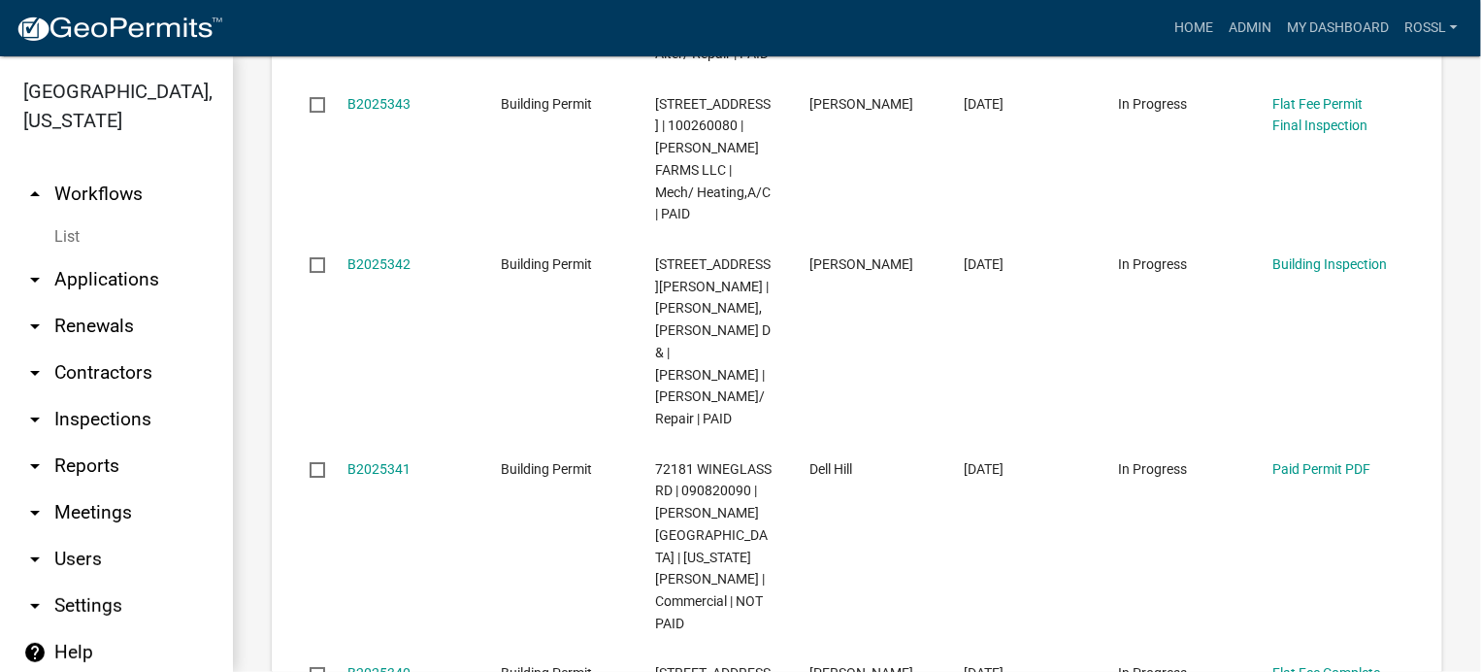
scroll to position [7182, 0]
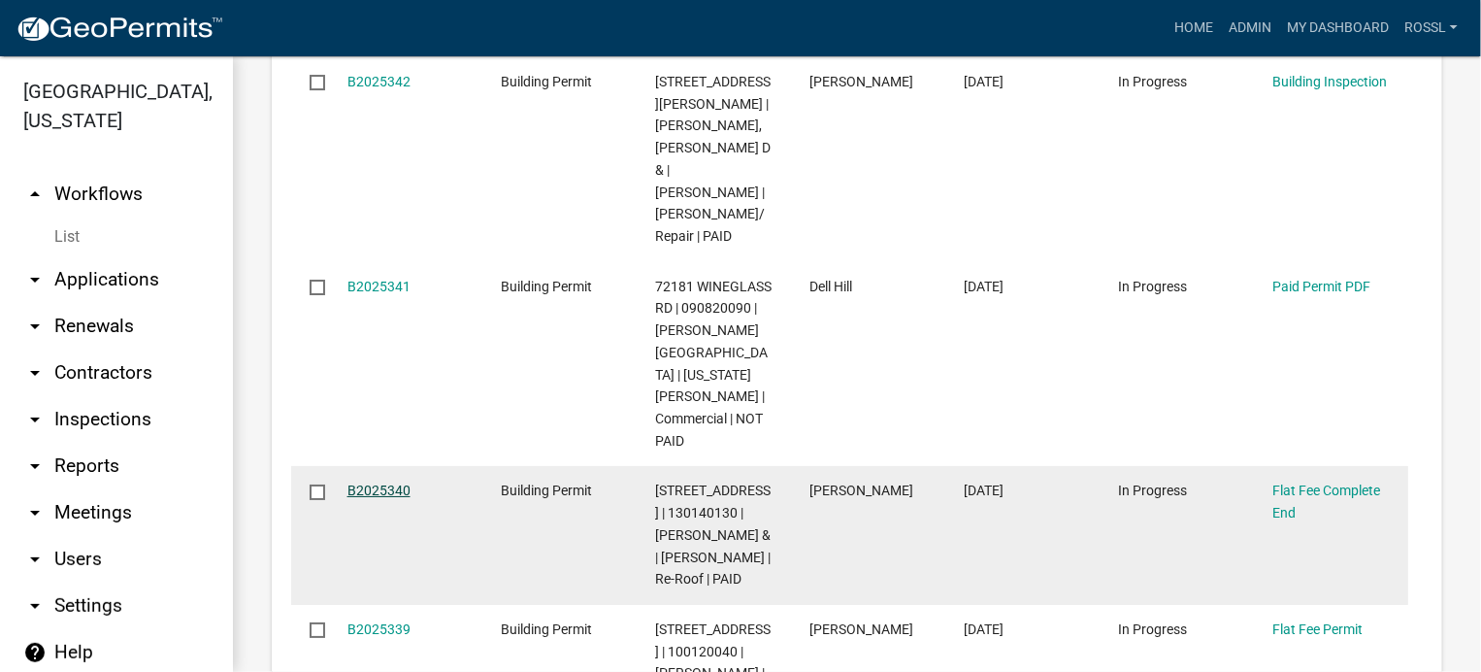
click at [379, 498] on link "B2025340" at bounding box center [378, 490] width 63 height 16
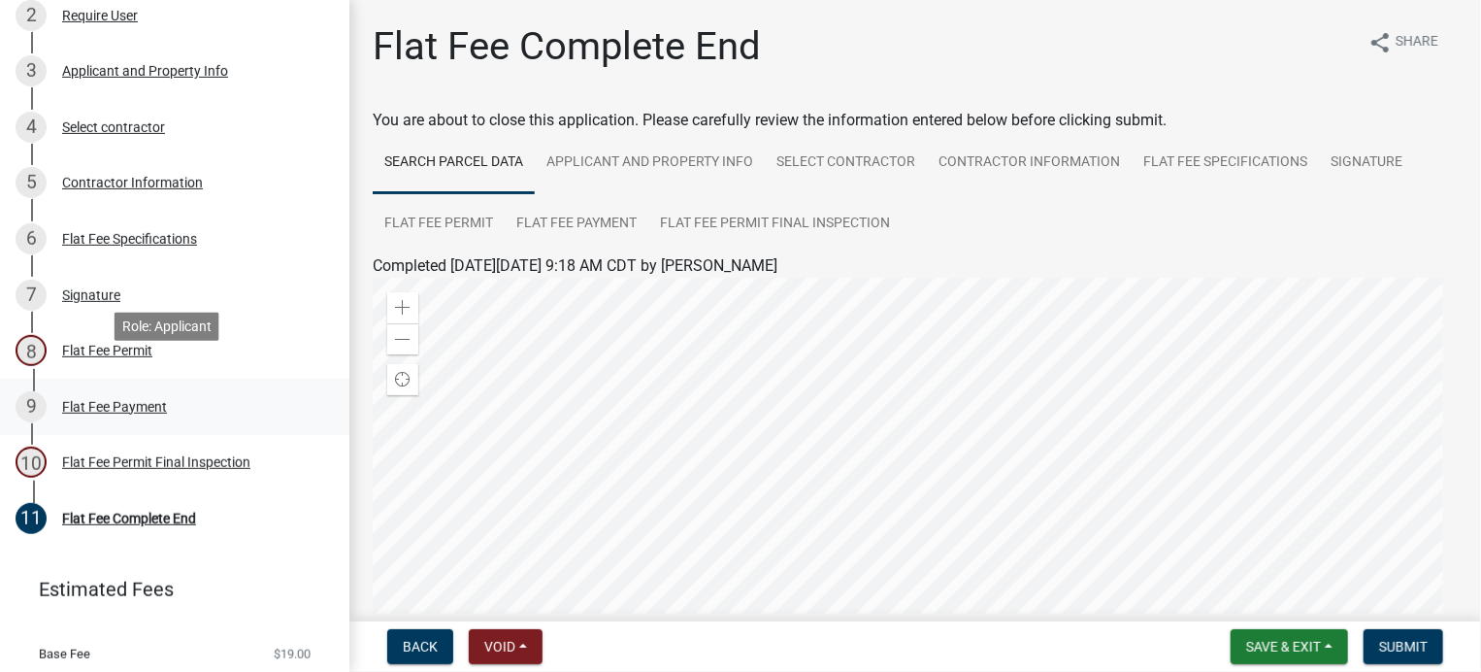
scroll to position [388, 0]
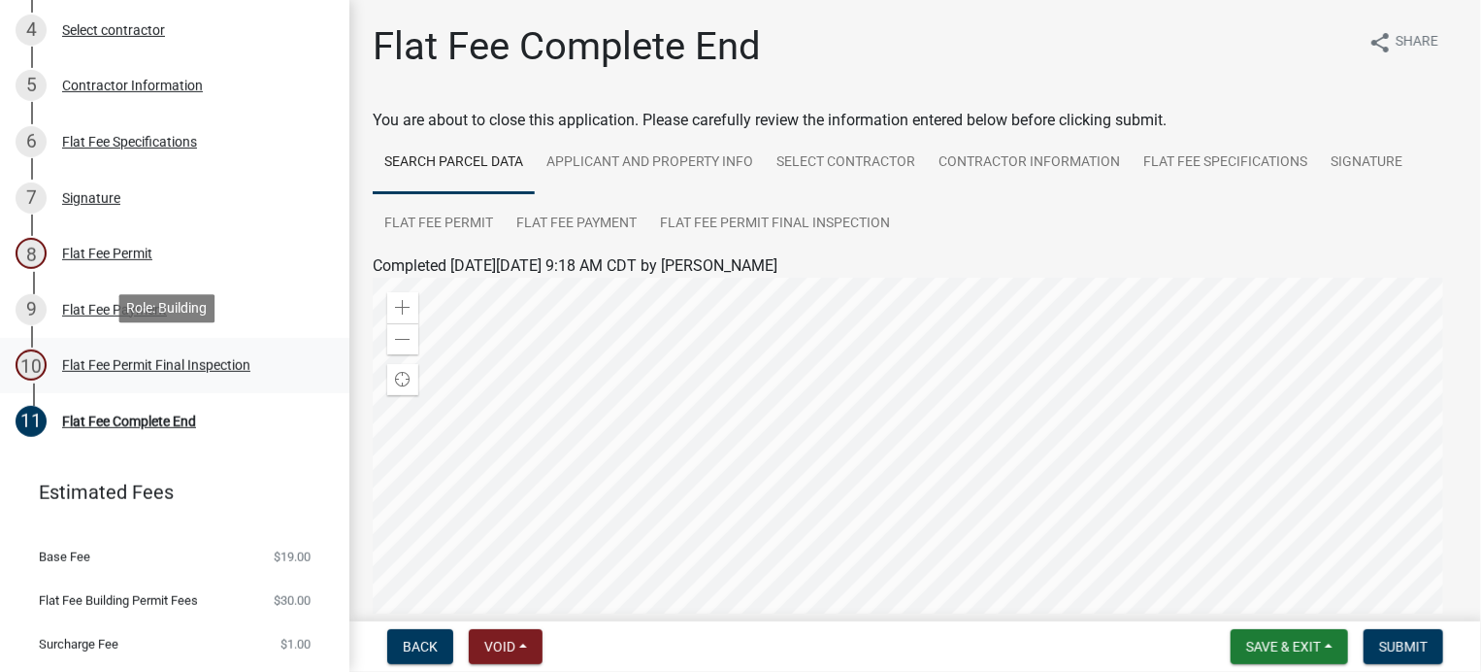
click at [209, 364] on div "Flat Fee Permit Final Inspection" at bounding box center [156, 365] width 188 height 14
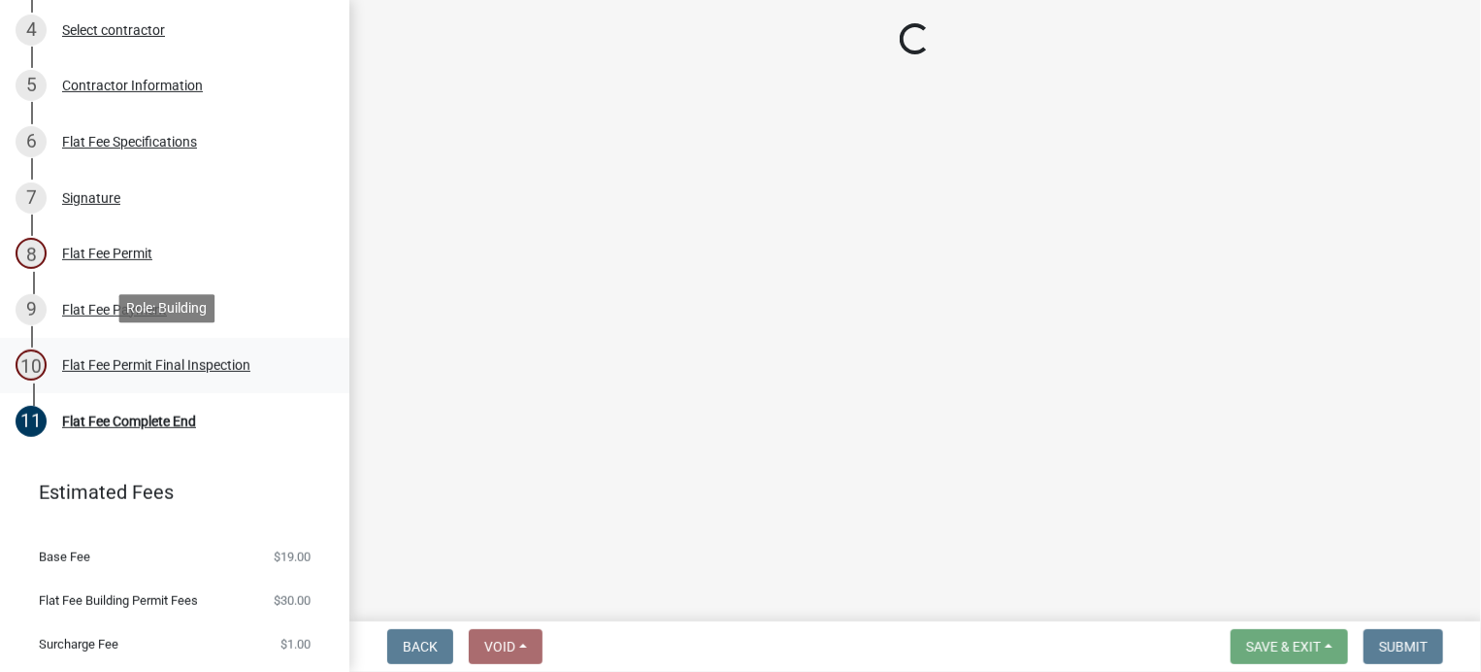
select select "3613e5d6-c0da-40a7-83d4-d5638b2e6124"
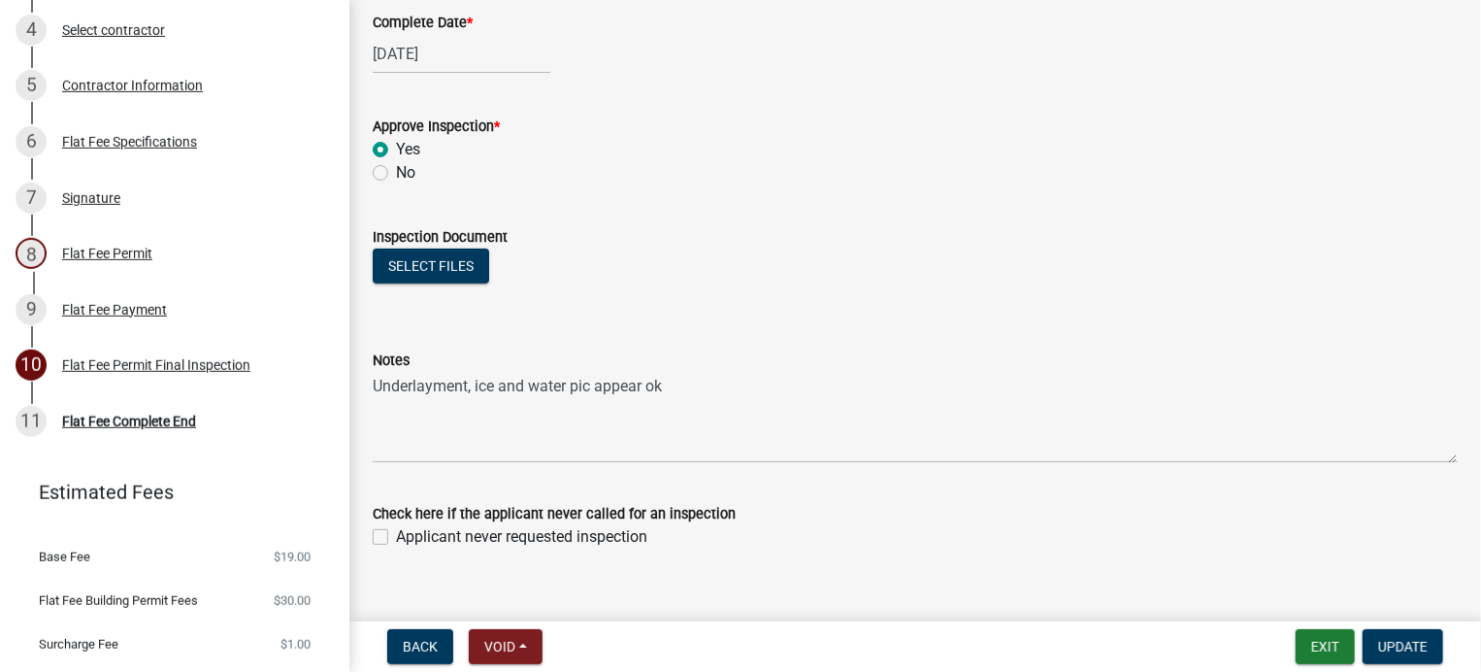
scroll to position [372, 0]
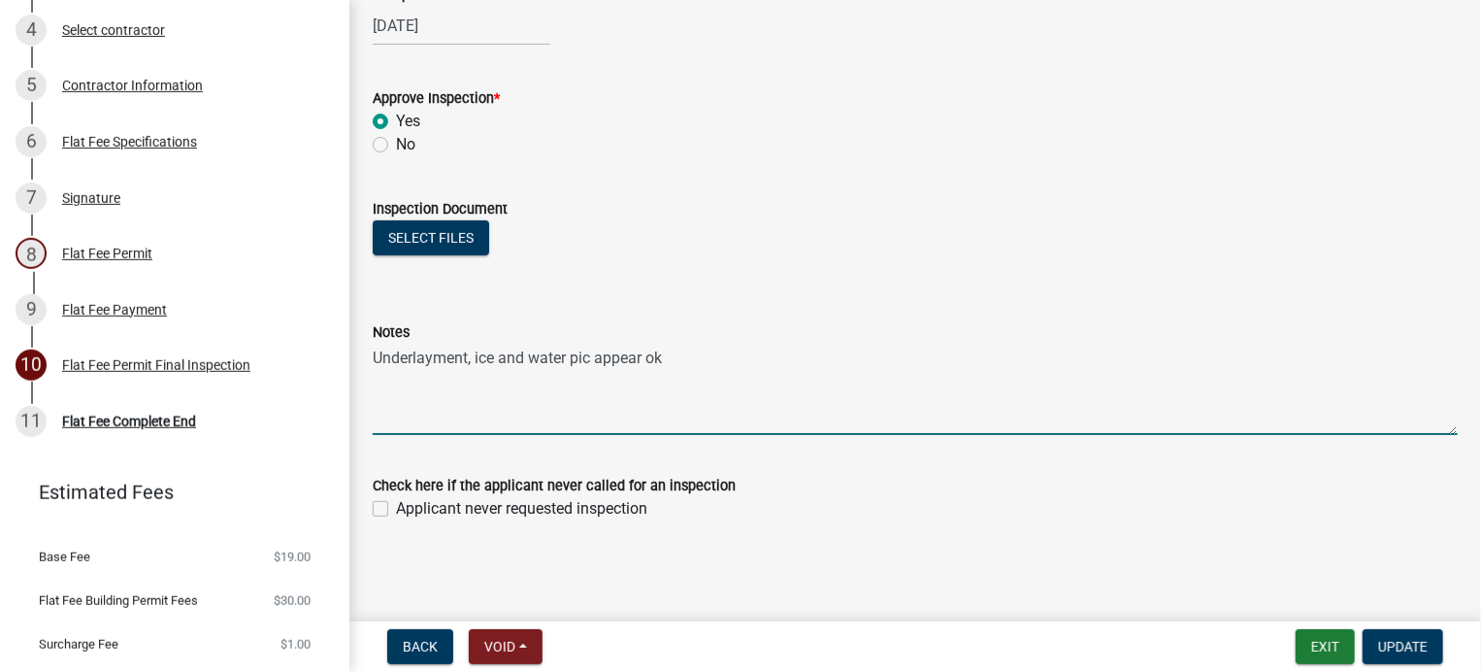
click at [549, 411] on textarea "Underlayment, ice and water pic appear ok" at bounding box center [915, 389] width 1085 height 91
click at [694, 371] on textarea "Underlayment, ice and water pic appear ok" at bounding box center [915, 389] width 1085 height 91
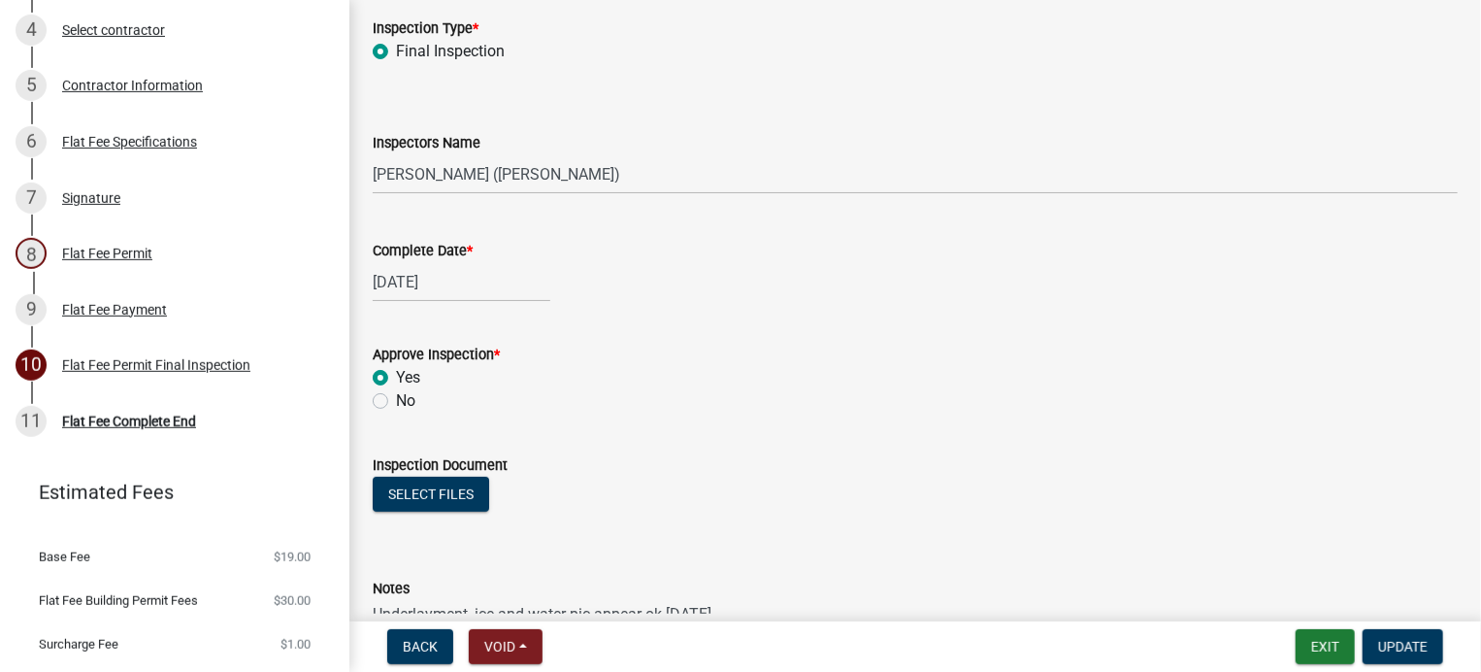
scroll to position [81, 0]
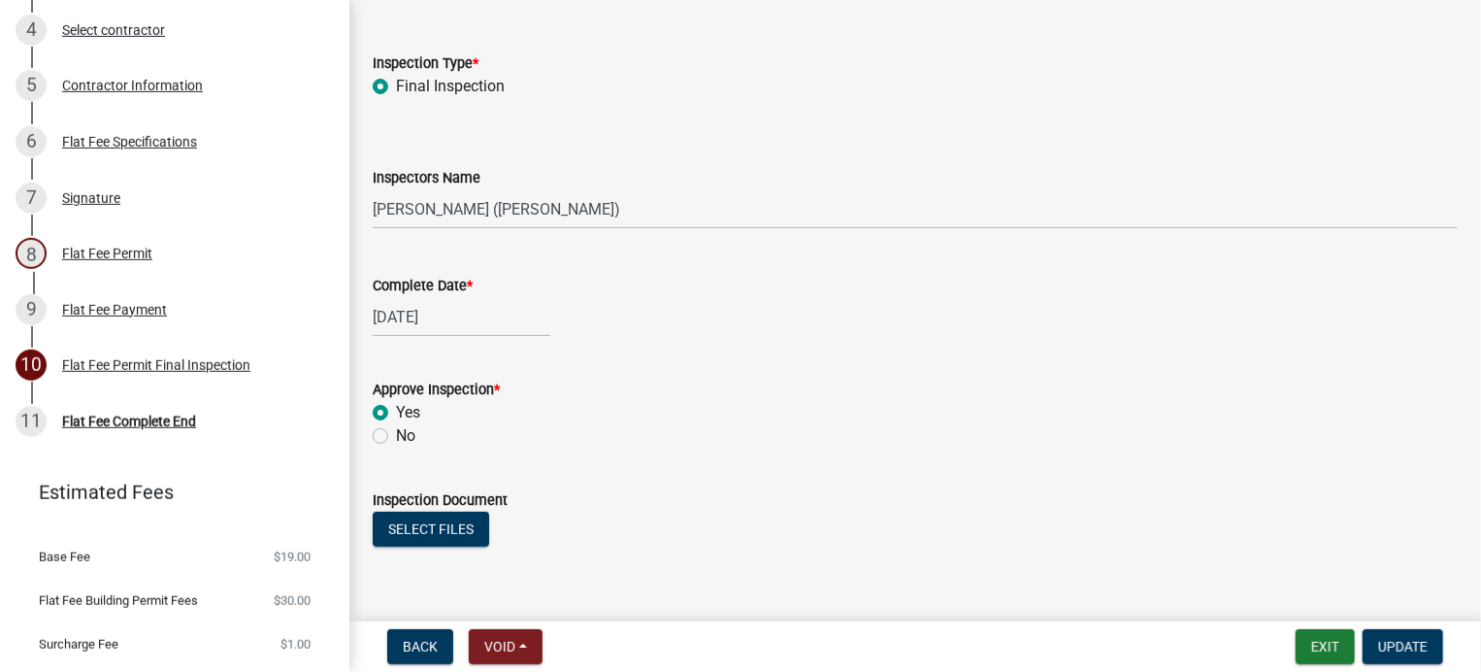
type textarea "Underlayment, ice and water pic appear ok [DATE]"
click at [446, 315] on div "[DATE]" at bounding box center [462, 317] width 178 height 40
select select "10"
select select "2025"
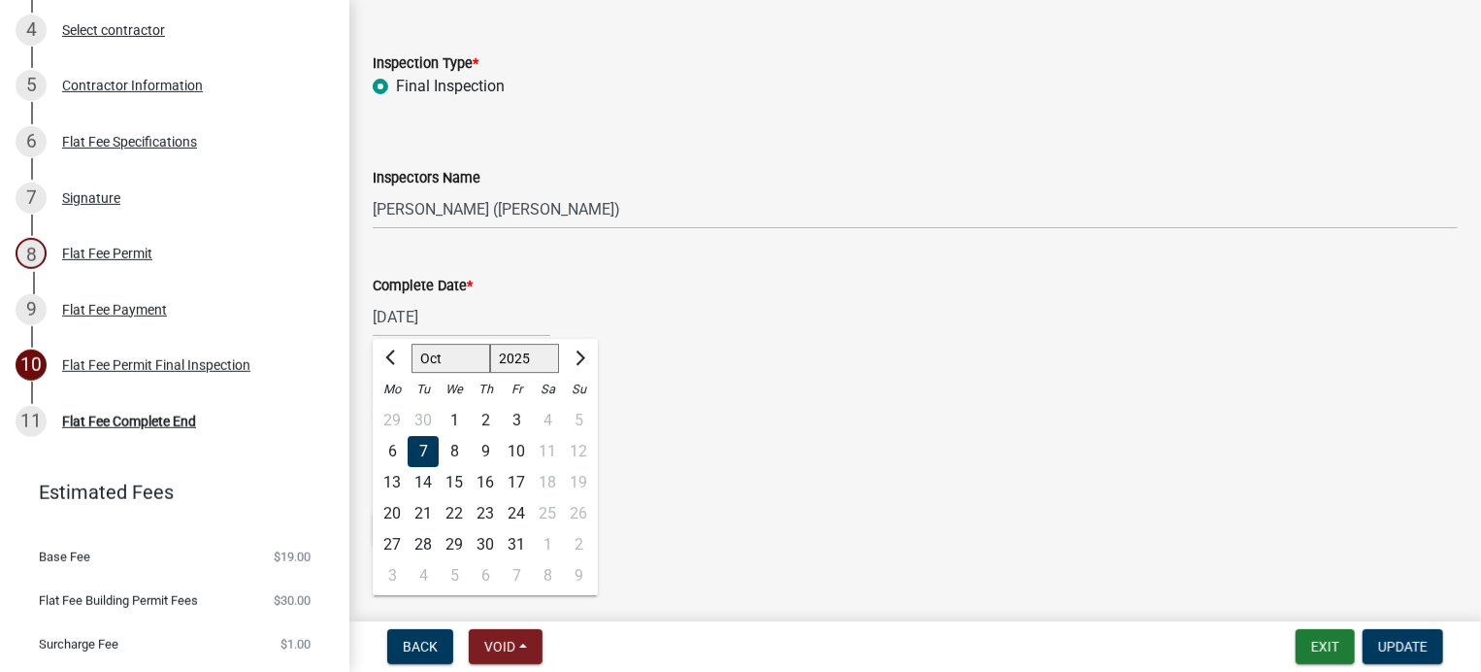
click at [514, 452] on div "10" at bounding box center [516, 451] width 31 height 31
type input "[DATE]"
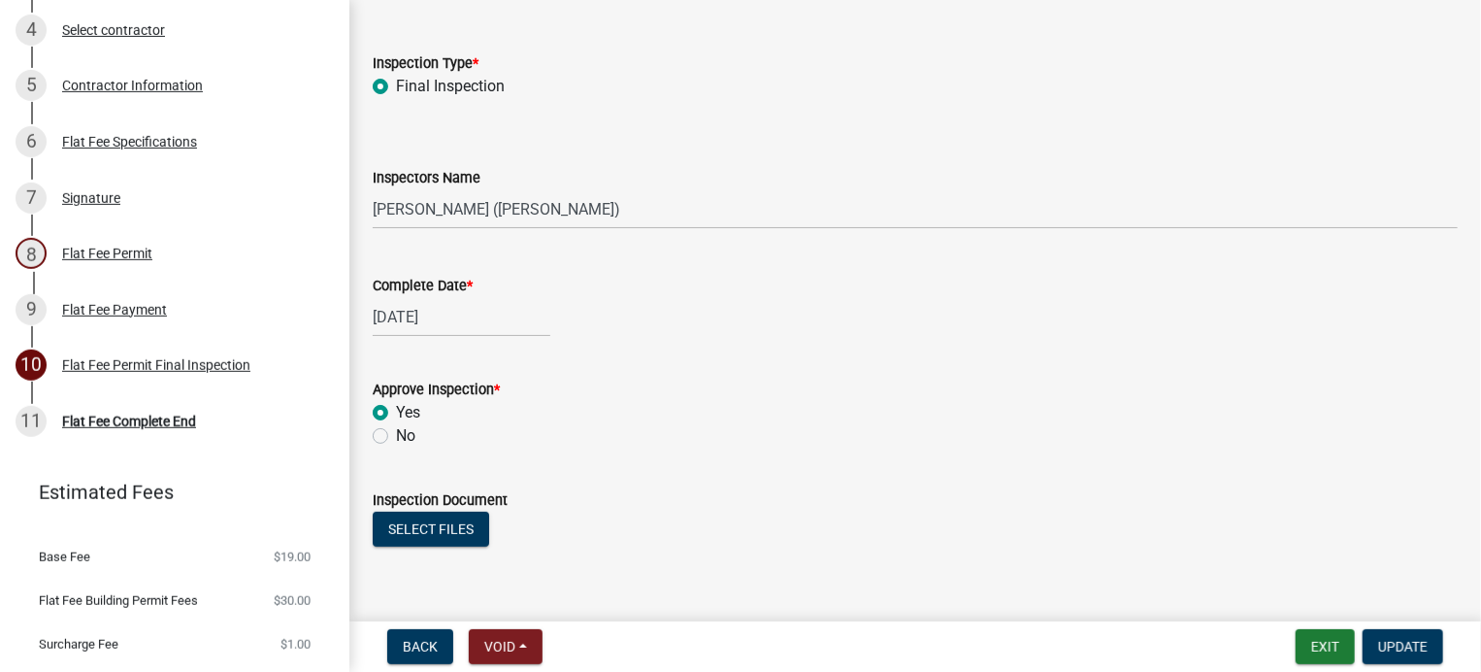
click at [566, 418] on div "Yes" at bounding box center [915, 412] width 1085 height 23
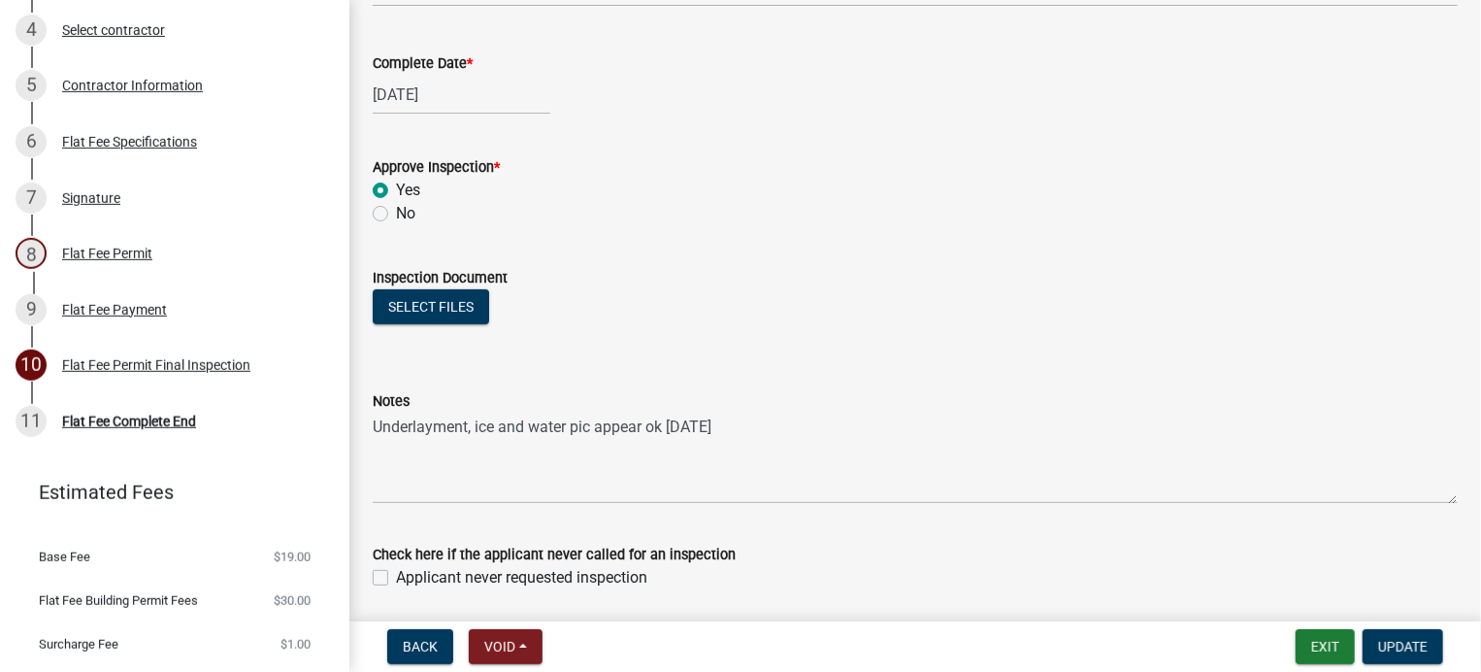
scroll to position [372, 0]
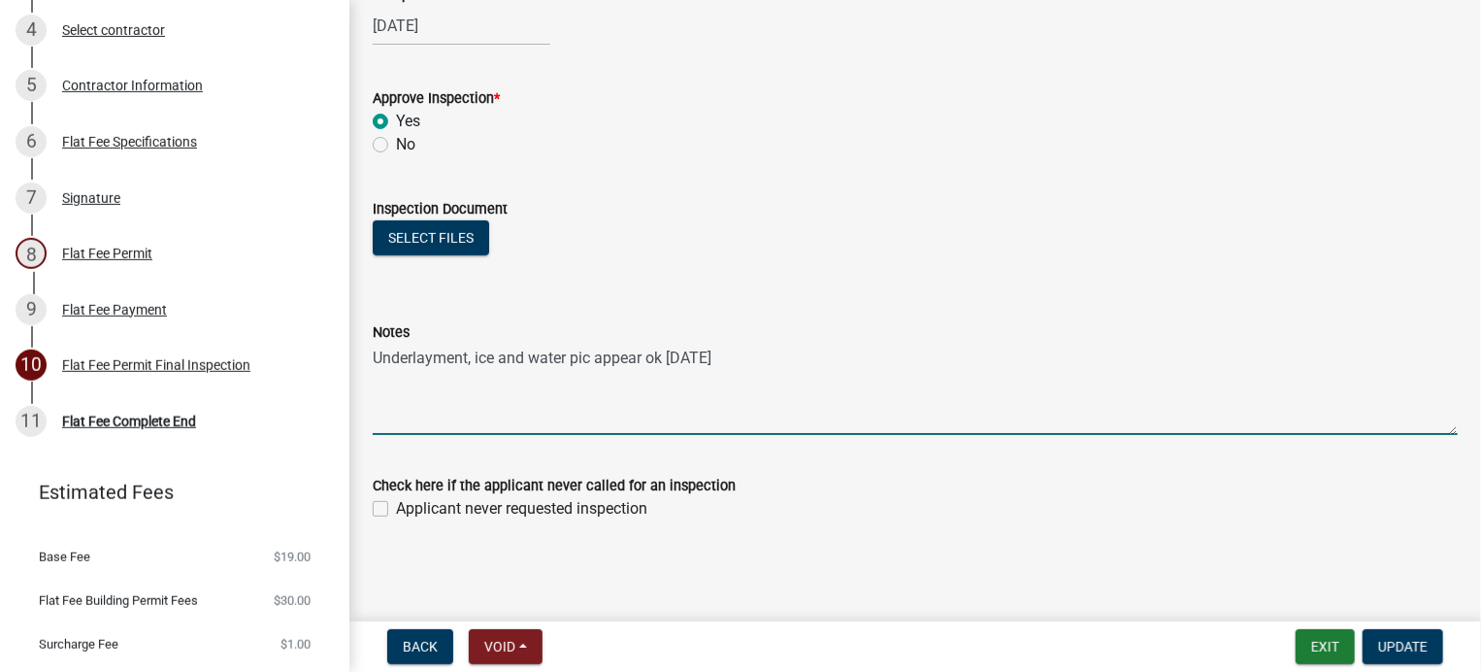
click at [761, 356] on textarea "Underlayment, ice and water pic appear ok [DATE]" at bounding box center [915, 389] width 1085 height 91
type textarea "Underlayment, ice and water pic appear ok [DATE] [DATE] onsite-ok"
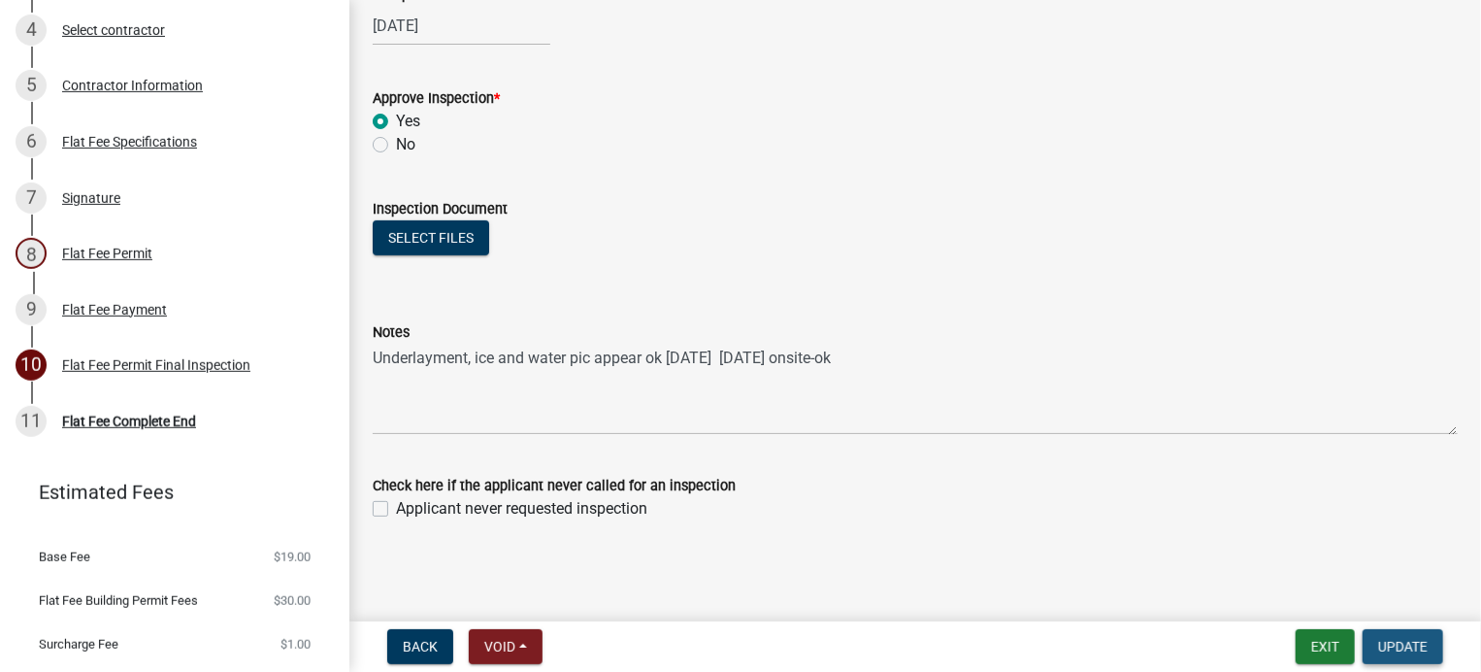
click at [1412, 647] on span "Update" at bounding box center [1402, 647] width 49 height 16
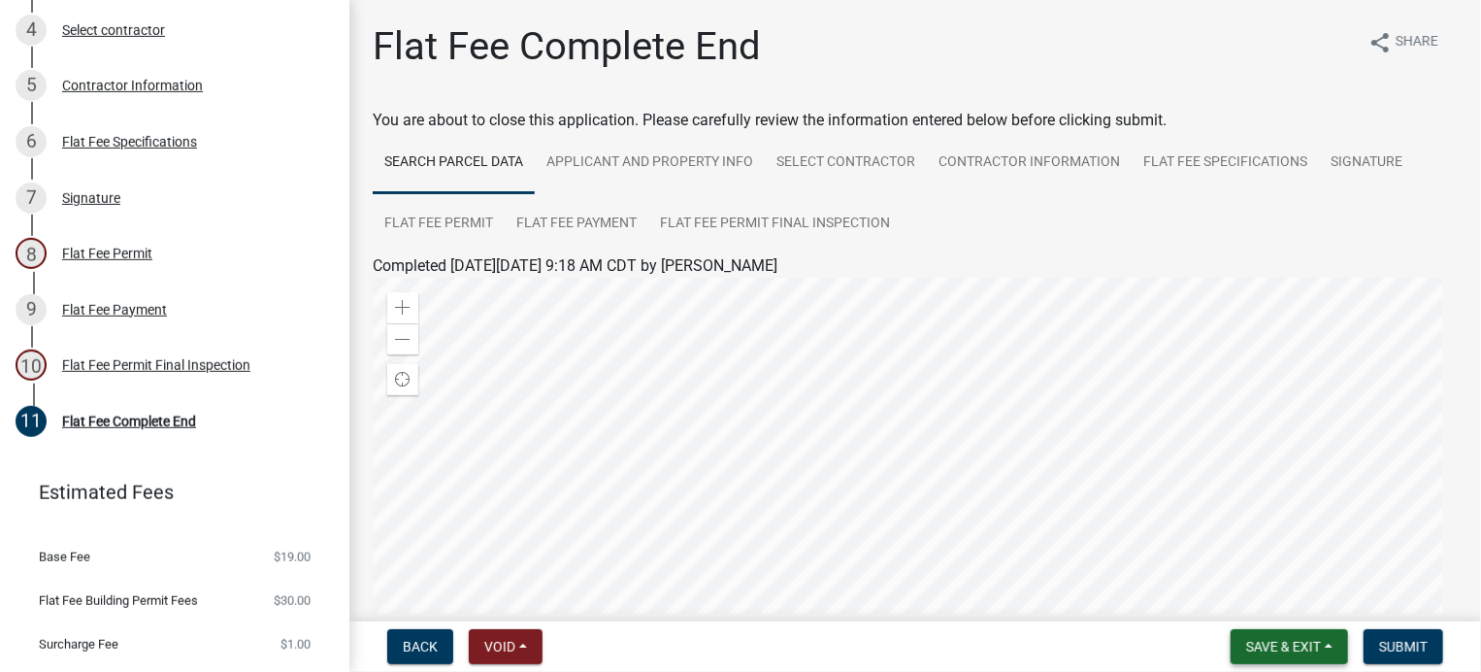
click at [1316, 640] on span "Save & Exit" at bounding box center [1283, 647] width 75 height 16
click at [1293, 608] on button "Save & Exit" at bounding box center [1270, 596] width 155 height 47
